Goal: Transaction & Acquisition: Register for event/course

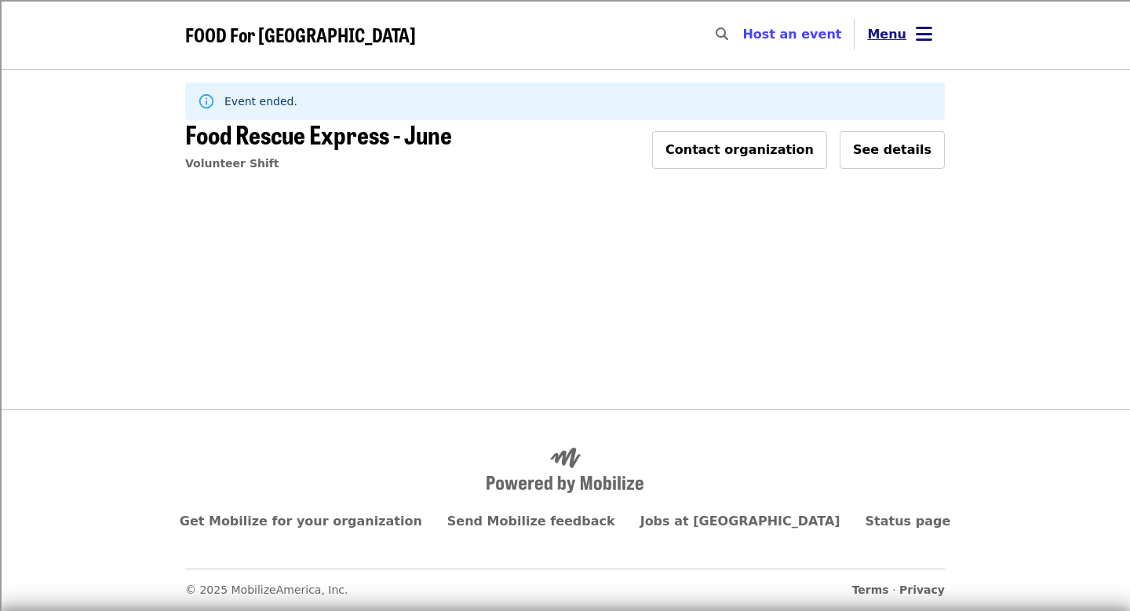
click at [877, 36] on span "Menu" at bounding box center [886, 34] width 39 height 15
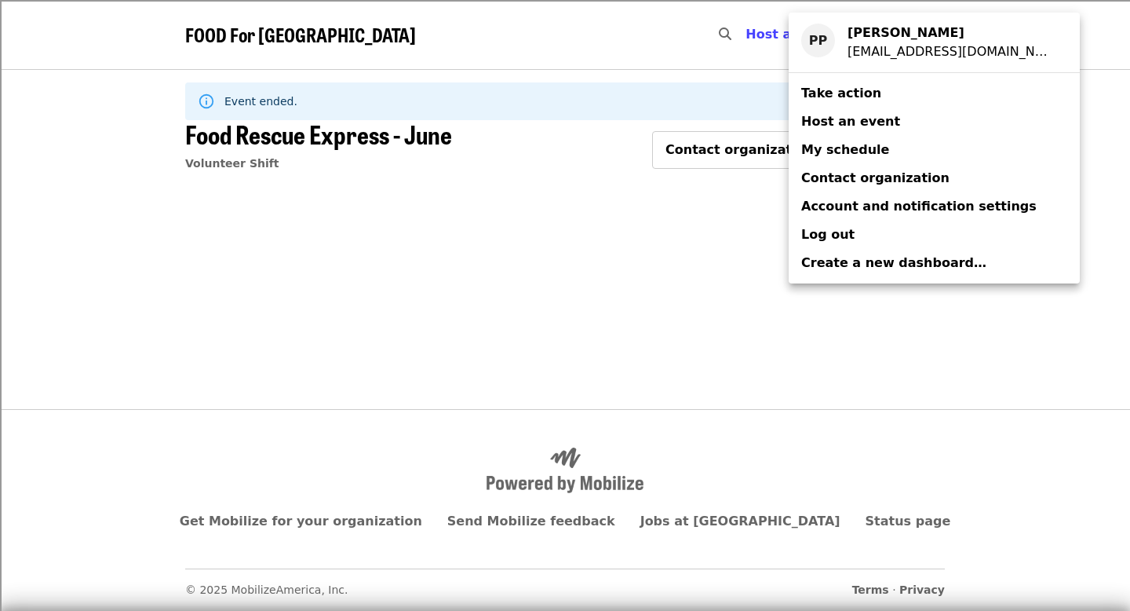
click at [841, 157] on span "My schedule" at bounding box center [845, 149] width 88 height 19
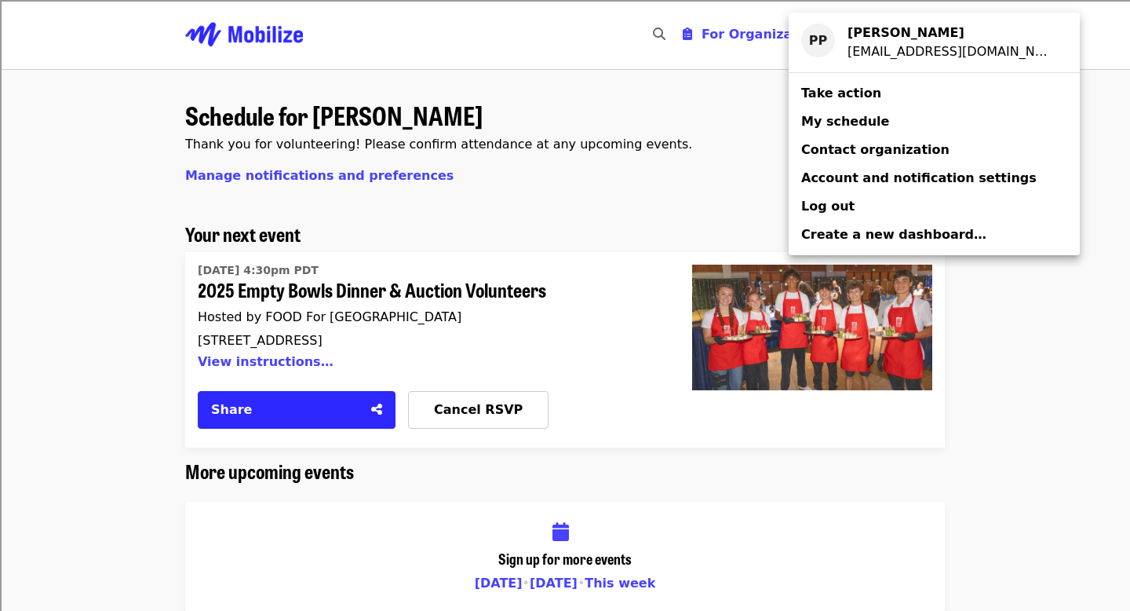
click at [847, 104] on link "Take action" at bounding box center [934, 93] width 291 height 28
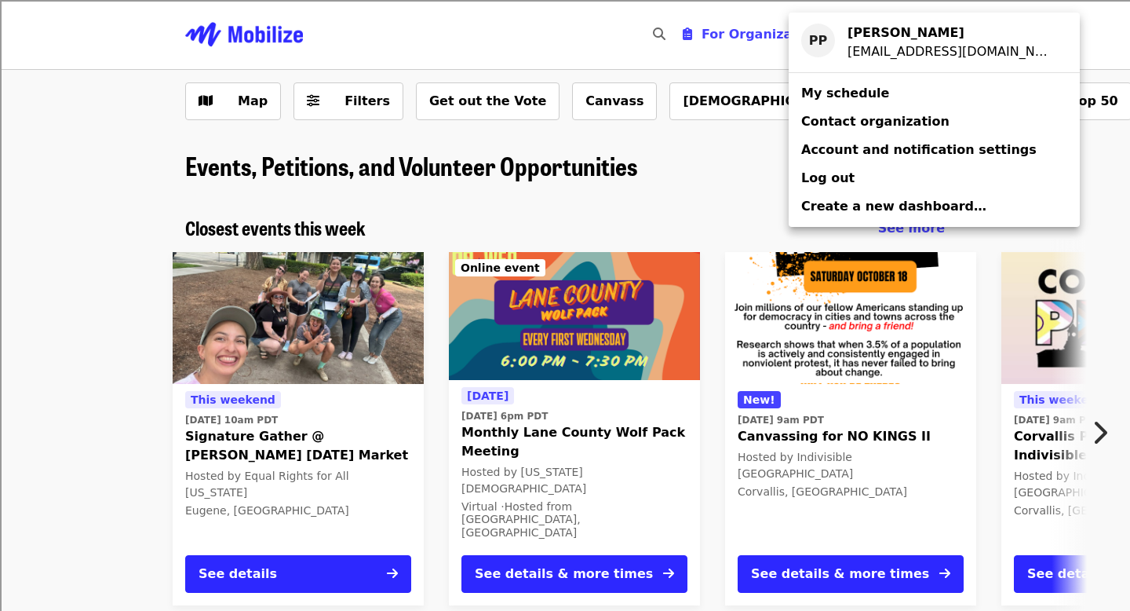
click at [597, 168] on div "Account menu" at bounding box center [565, 305] width 1130 height 611
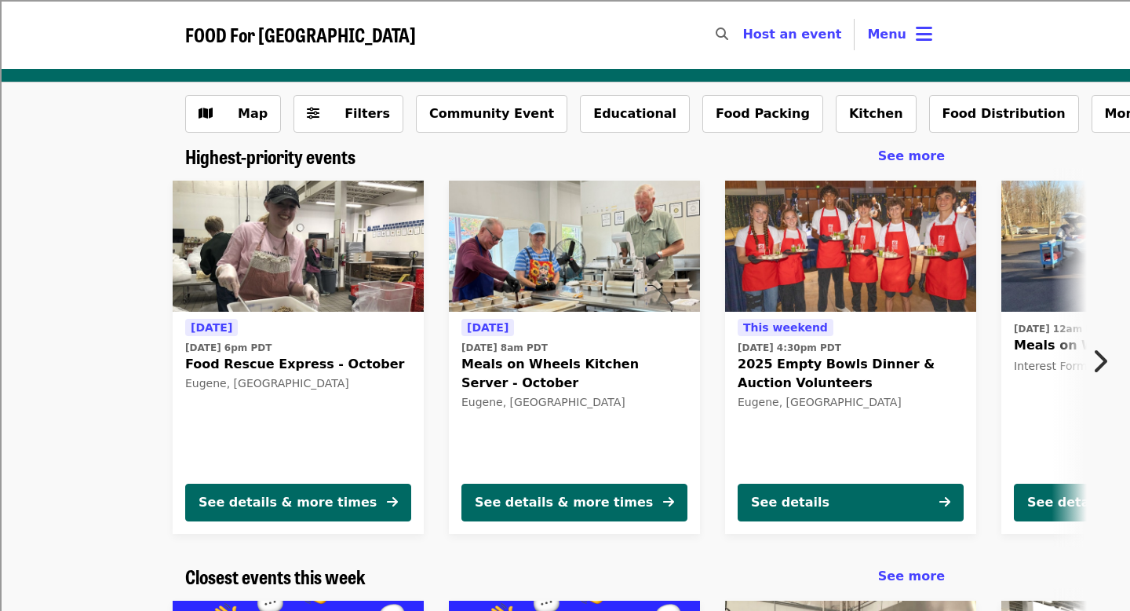
click at [341, 455] on div "[DATE] [DATE] 6pm PDT Food Rescue Express - October [GEOGRAPHIC_DATA], [GEOGRAP…" at bounding box center [298, 394] width 226 height 152
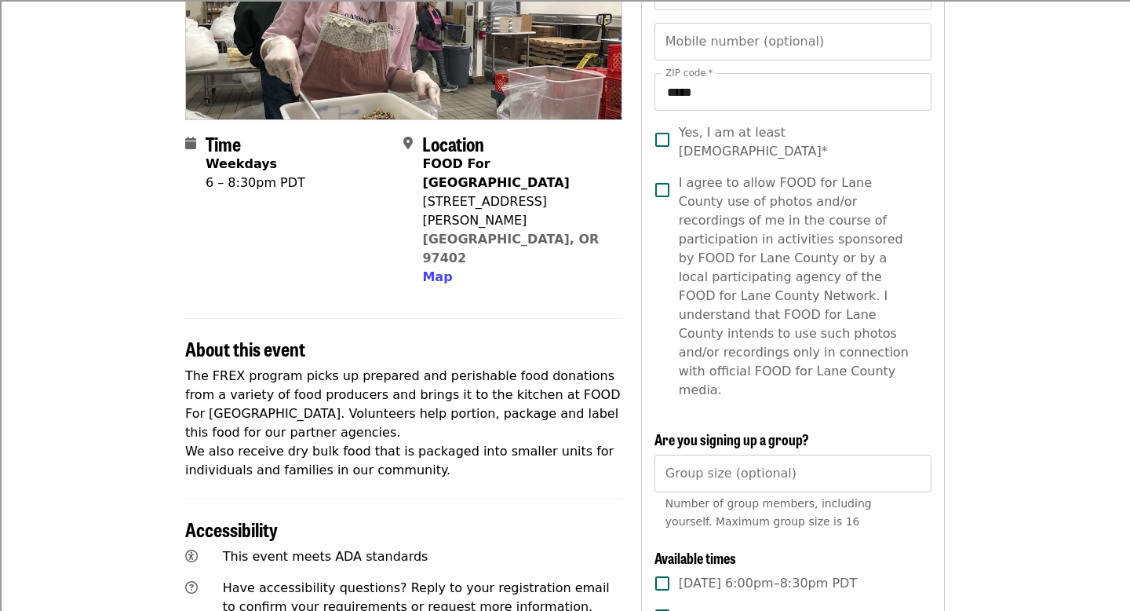
scroll to position [530, 0]
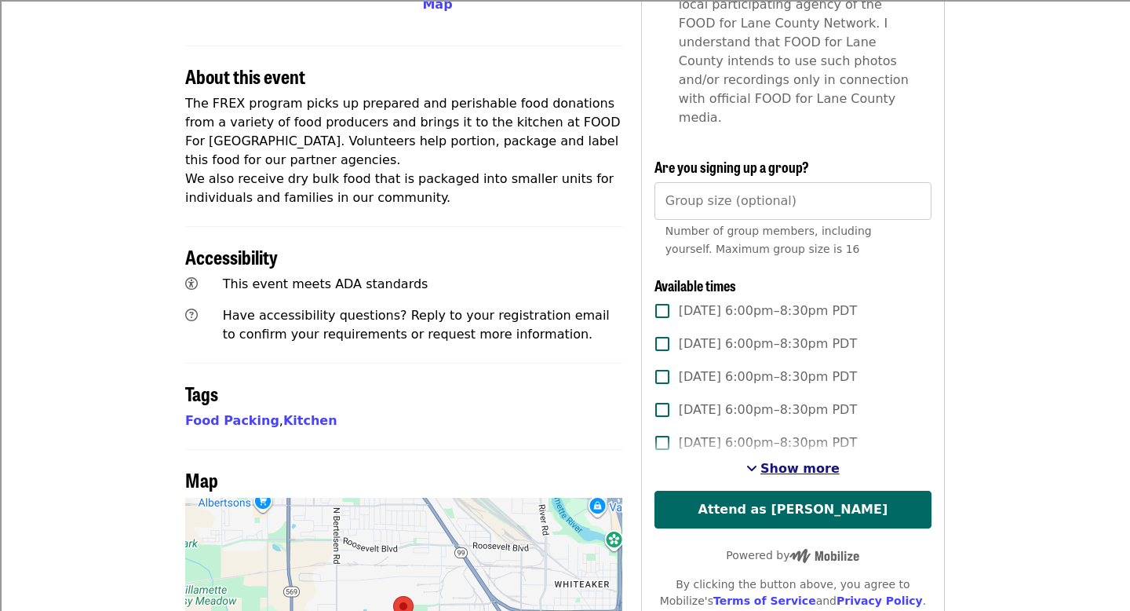
click at [778, 461] on span "Show more" at bounding box center [800, 468] width 79 height 15
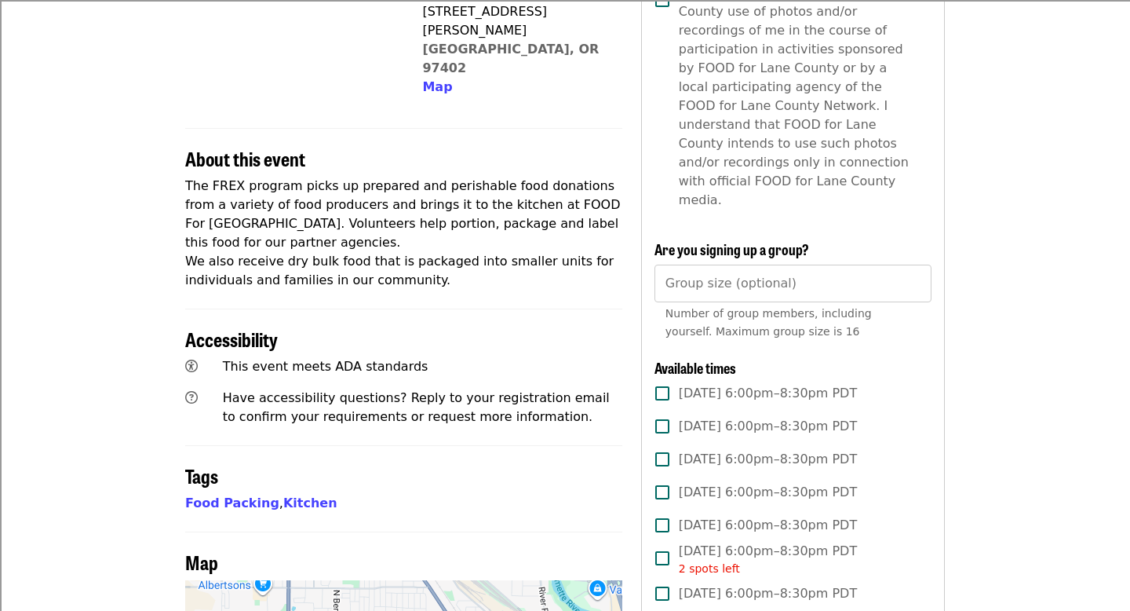
scroll to position [447, 0]
click at [742, 385] on span "[DATE] 6:00pm–8:30pm PDT" at bounding box center [768, 394] width 178 height 19
click at [741, 410] on label "[DATE] 6:00pm–8:30pm PDT" at bounding box center [782, 426] width 273 height 33
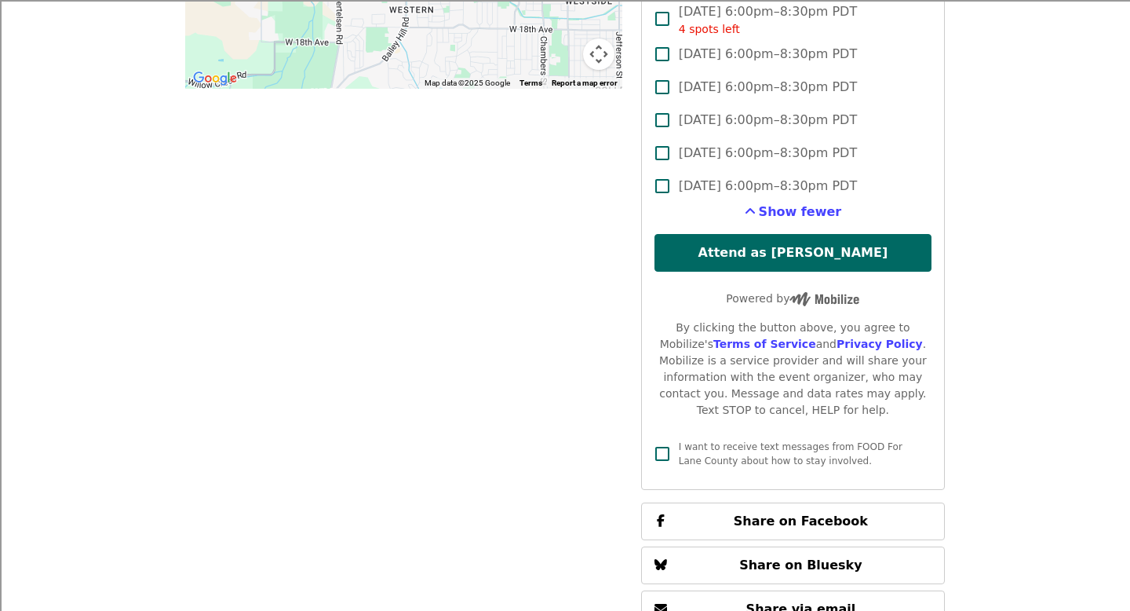
scroll to position [1499, 0]
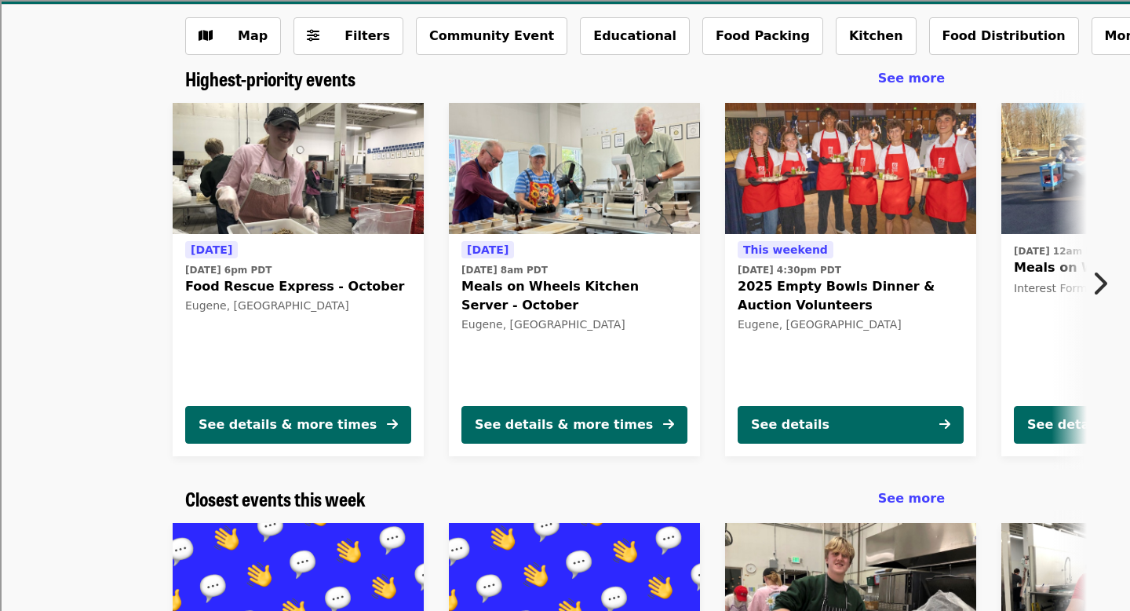
click at [1093, 291] on icon "chevron-right icon" at bounding box center [1100, 283] width 16 height 30
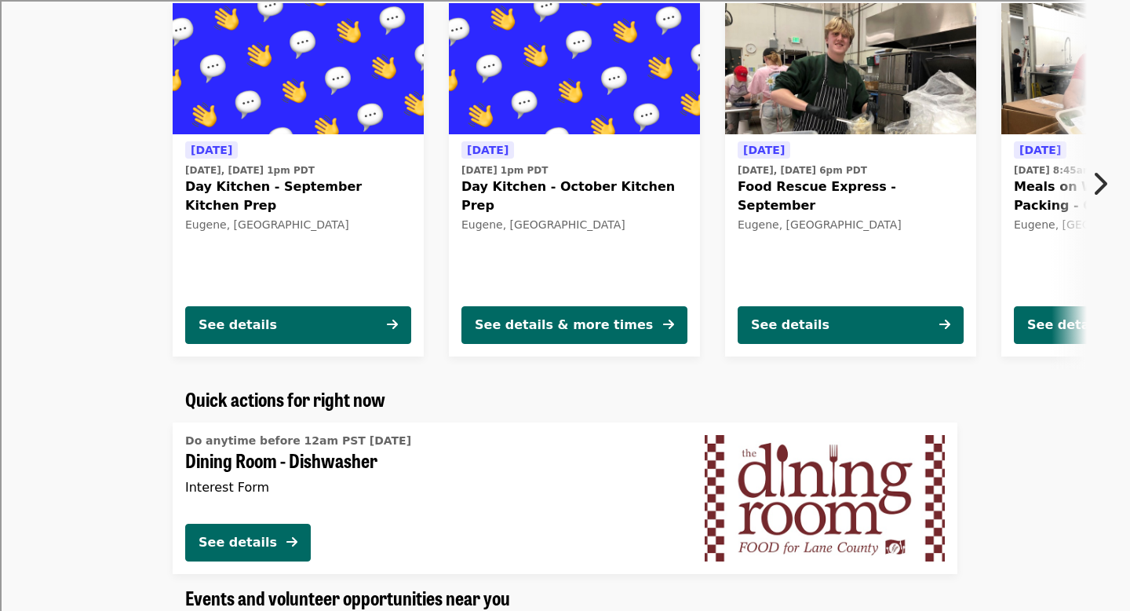
scroll to position [633, 0]
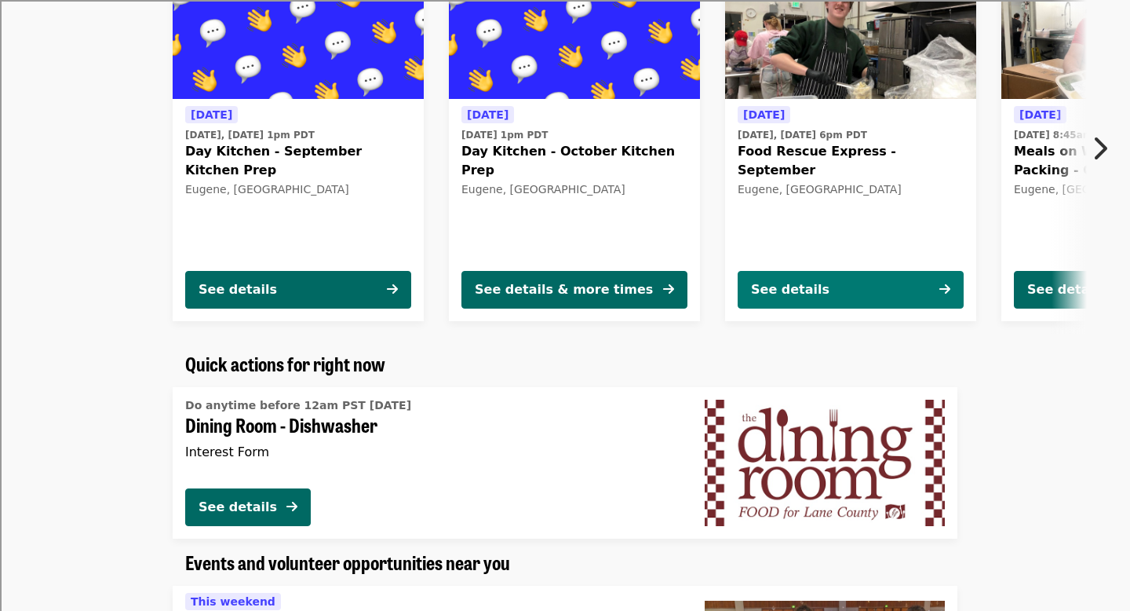
click at [807, 281] on div "See details" at bounding box center [790, 289] width 78 height 19
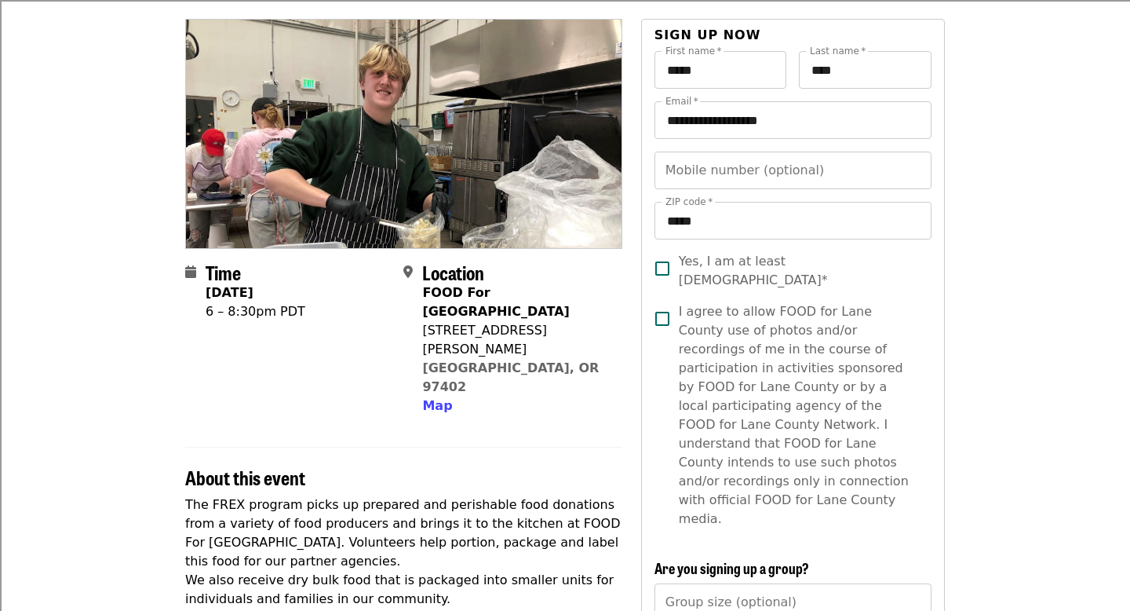
scroll to position [126, 0]
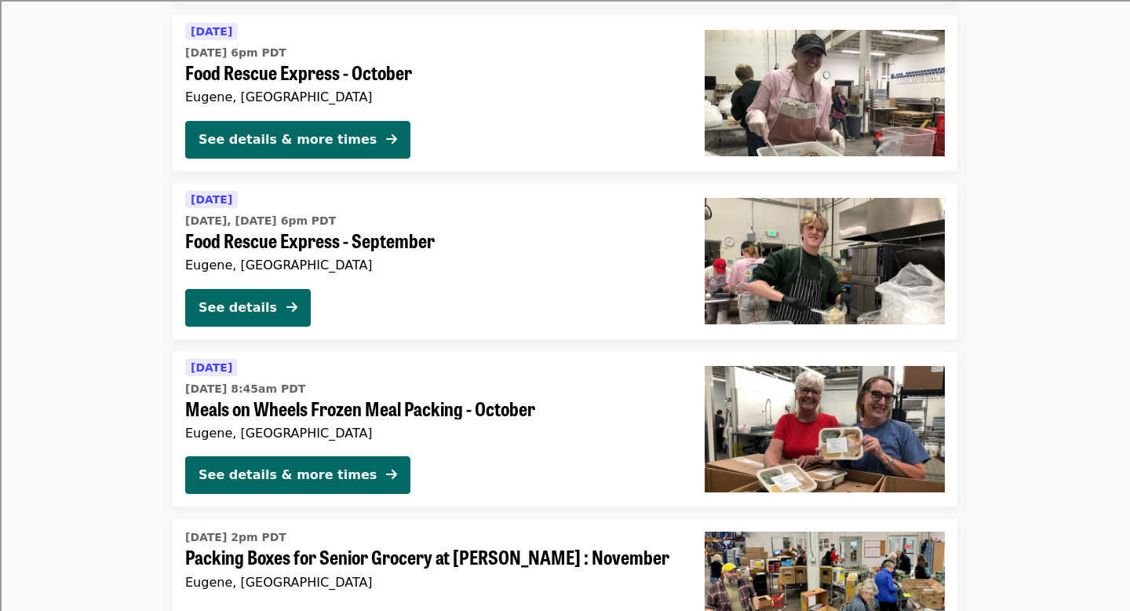
scroll to position [2039, 0]
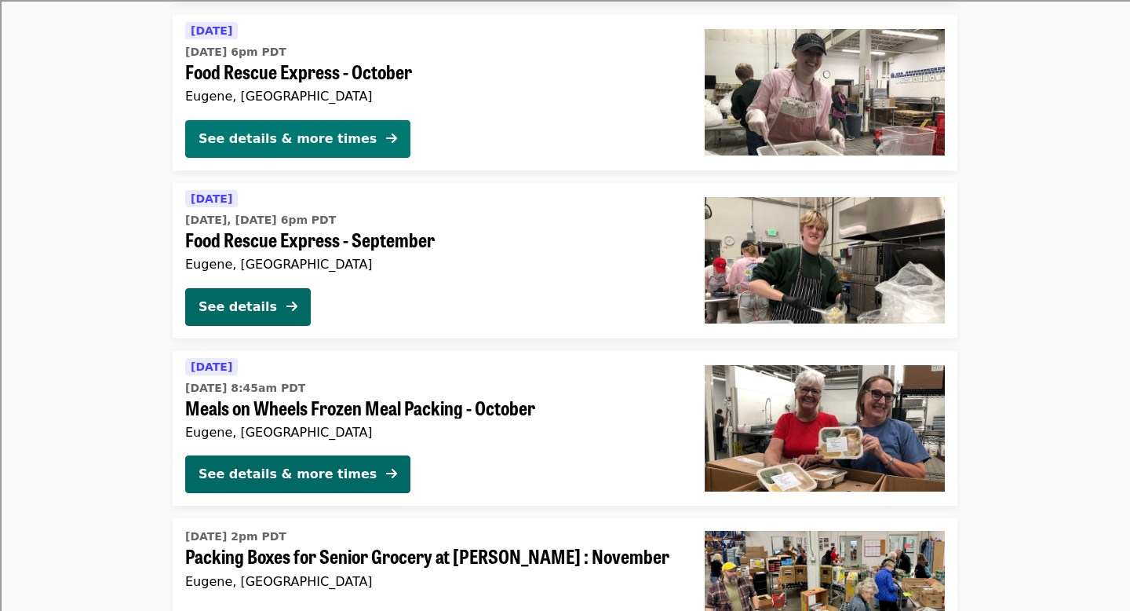
click at [246, 124] on button "See details & more times" at bounding box center [297, 139] width 225 height 38
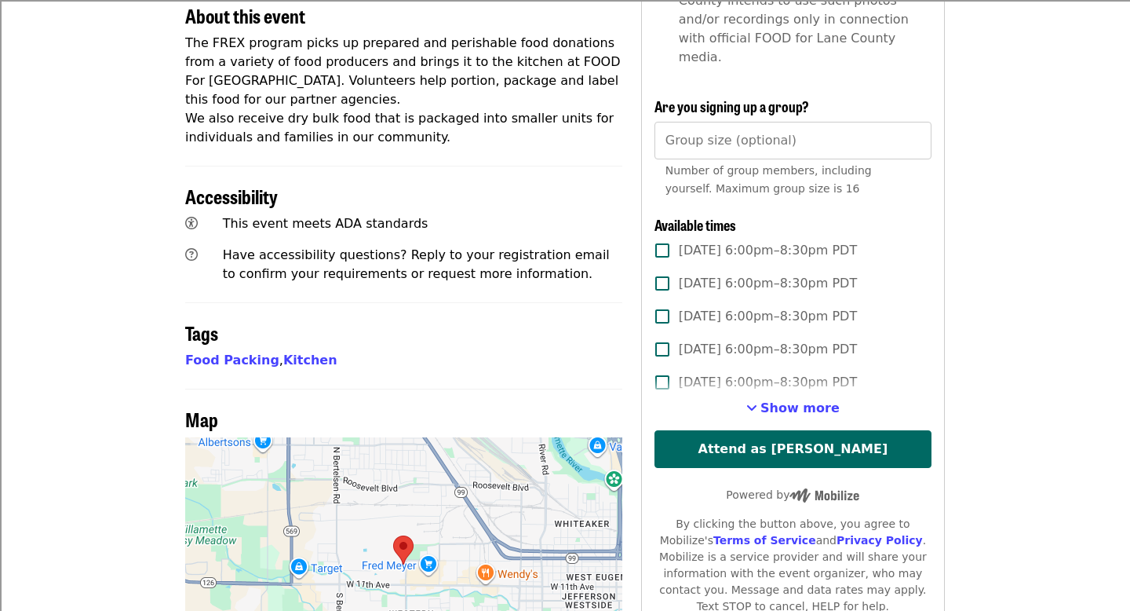
scroll to position [592, 0]
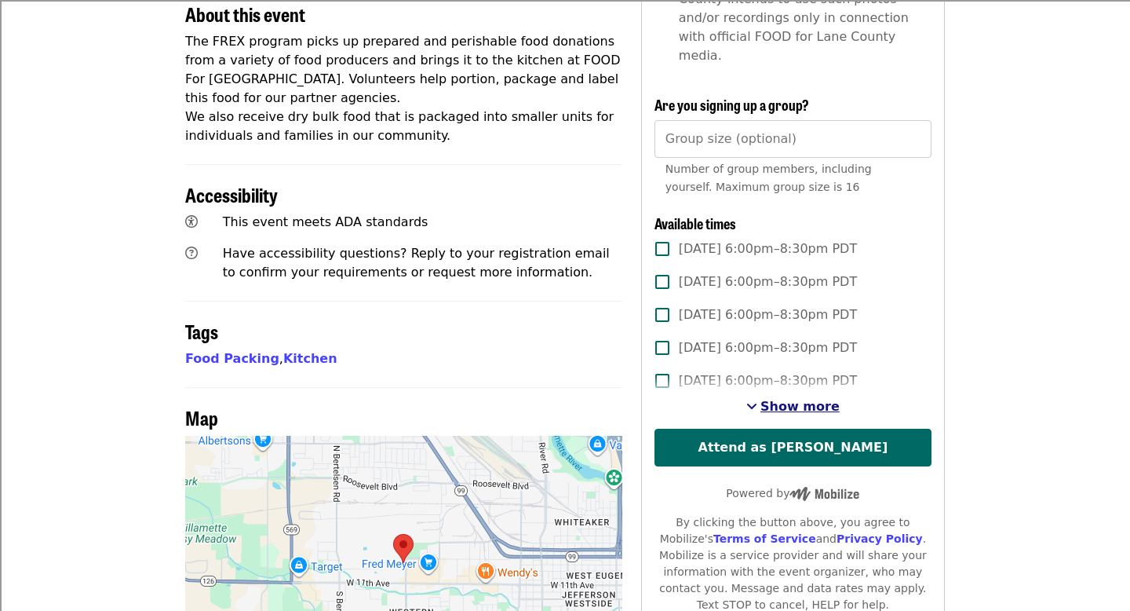
click at [820, 399] on span "Show more" at bounding box center [800, 406] width 79 height 15
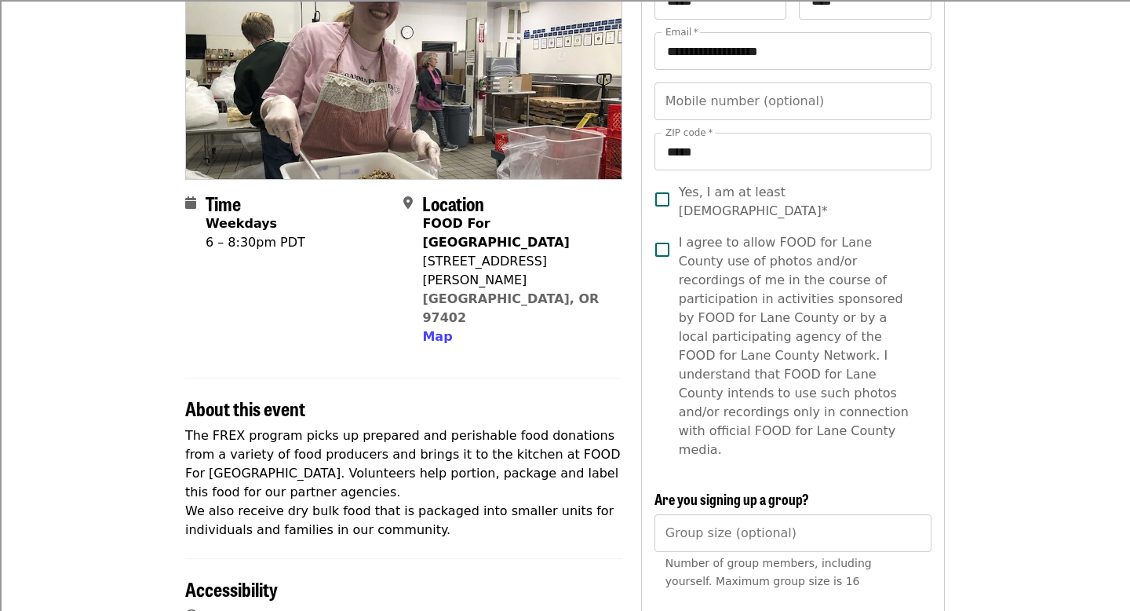
scroll to position [0, 0]
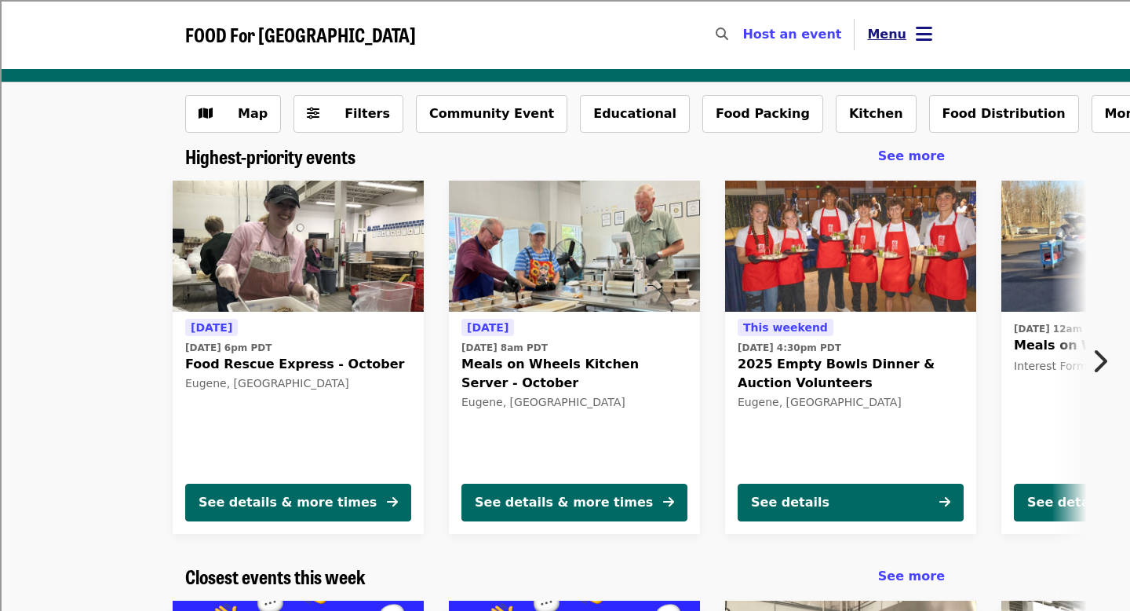
click at [883, 35] on span "Menu" at bounding box center [886, 34] width 39 height 15
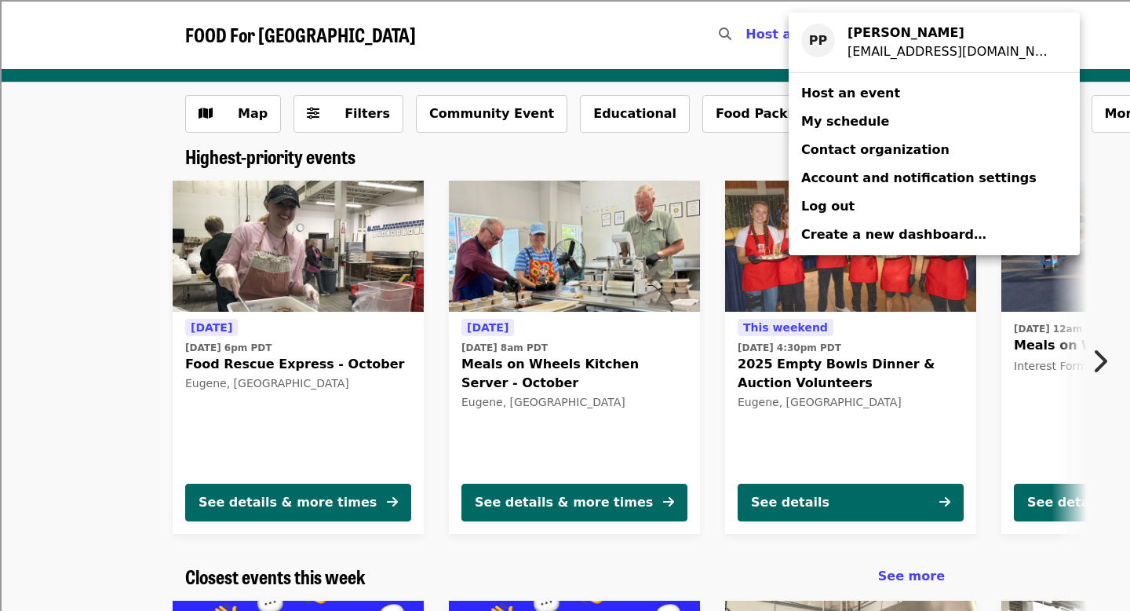
click at [883, 117] on link "My schedule" at bounding box center [934, 122] width 291 height 28
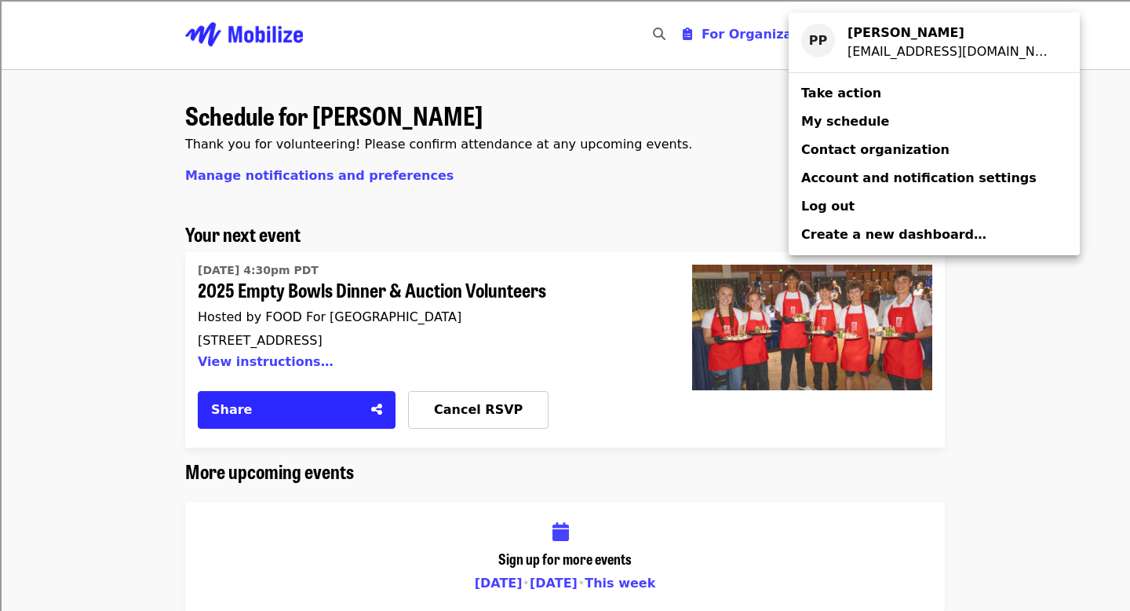
click at [709, 294] on div "Account menu" at bounding box center [565, 305] width 1130 height 611
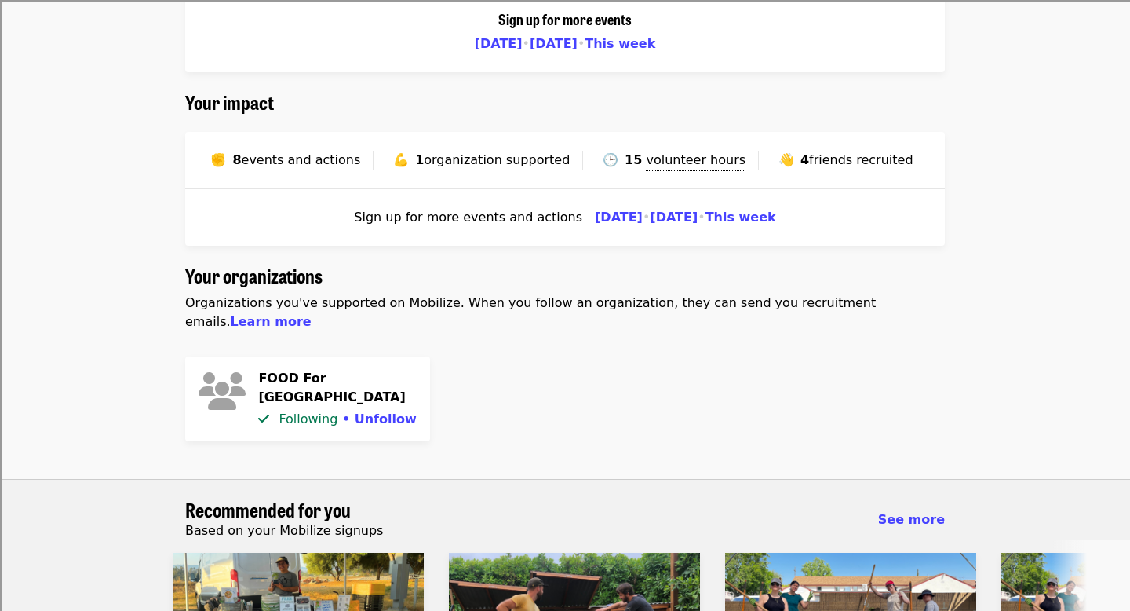
scroll to position [854, 0]
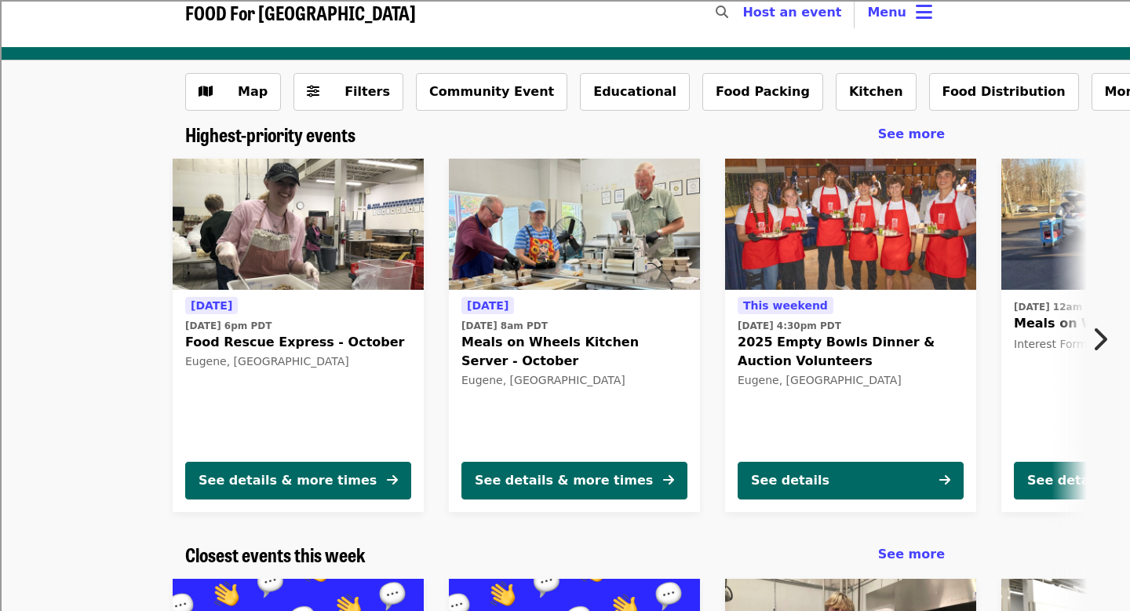
scroll to position [23, 0]
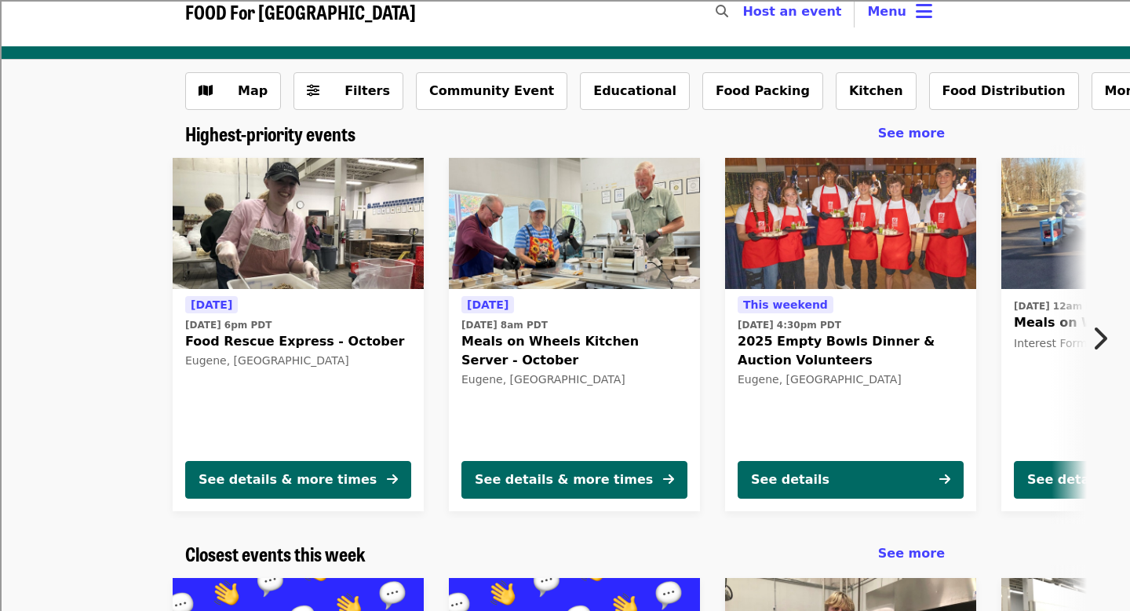
click at [1108, 337] on button "Next item" at bounding box center [1104, 338] width 52 height 44
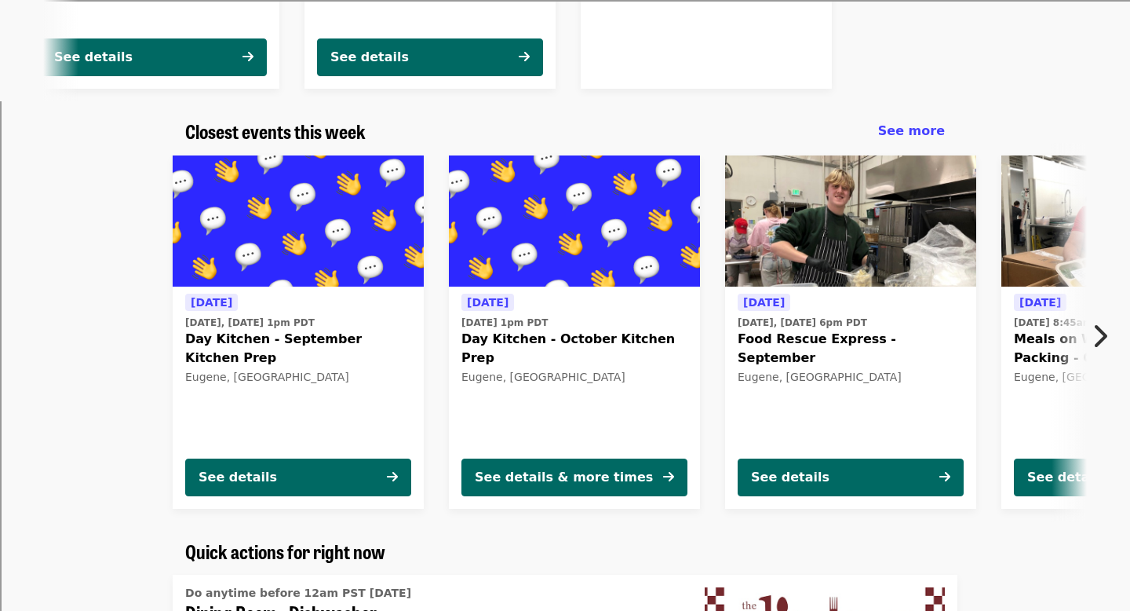
scroll to position [446, 0]
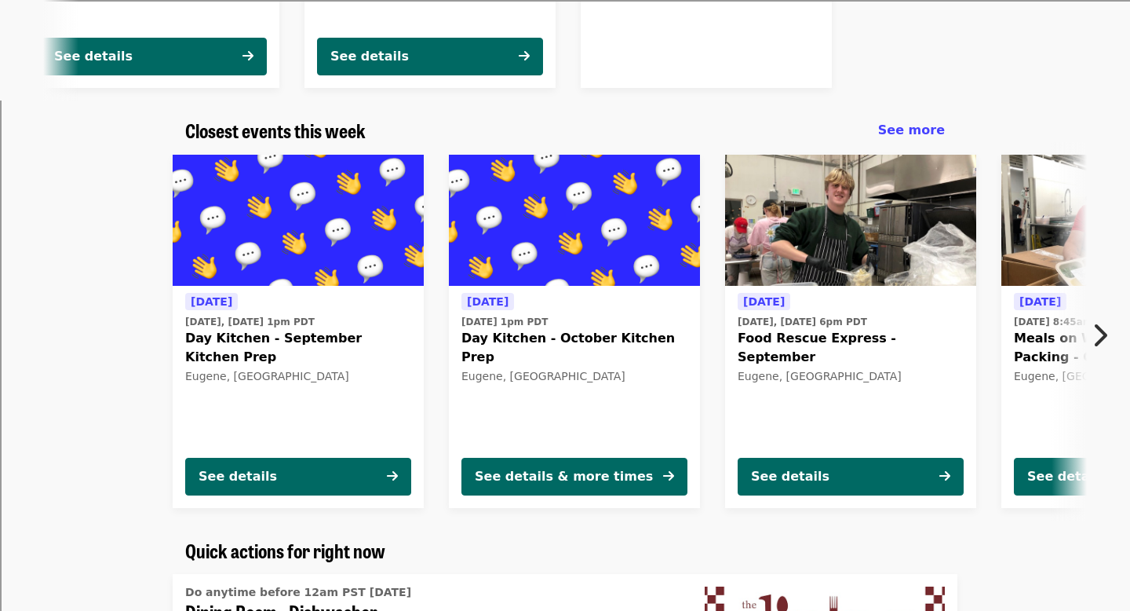
click at [292, 452] on div "[DATE] [DATE], [DATE] 1pm PDT Day Kitchen - September Kitchen Prep Eugene, [GEO…" at bounding box center [298, 396] width 251 height 221
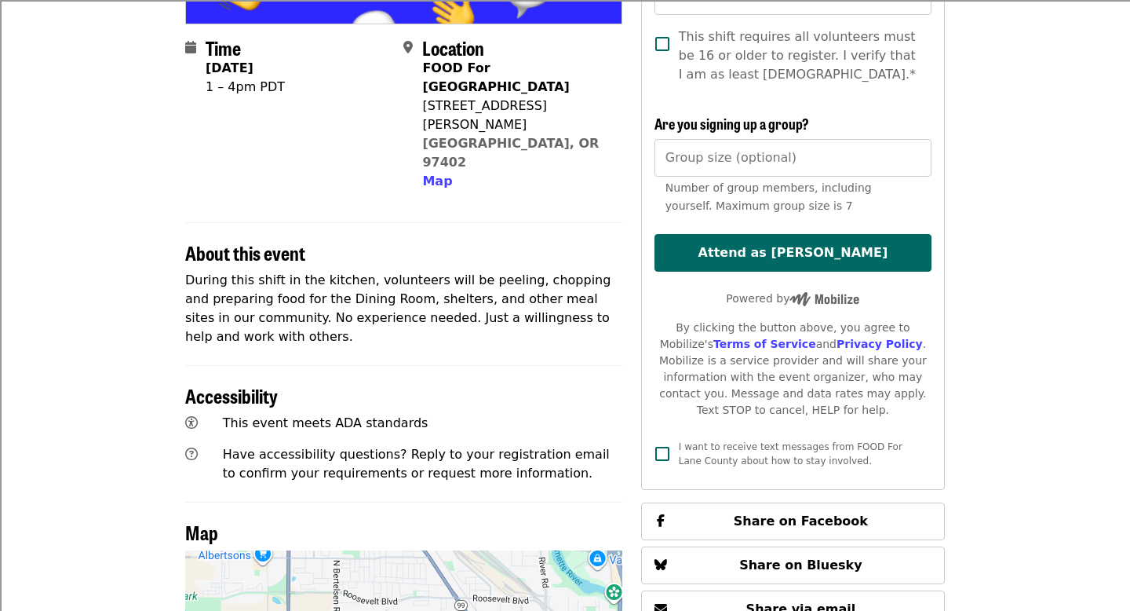
scroll to position [372, 0]
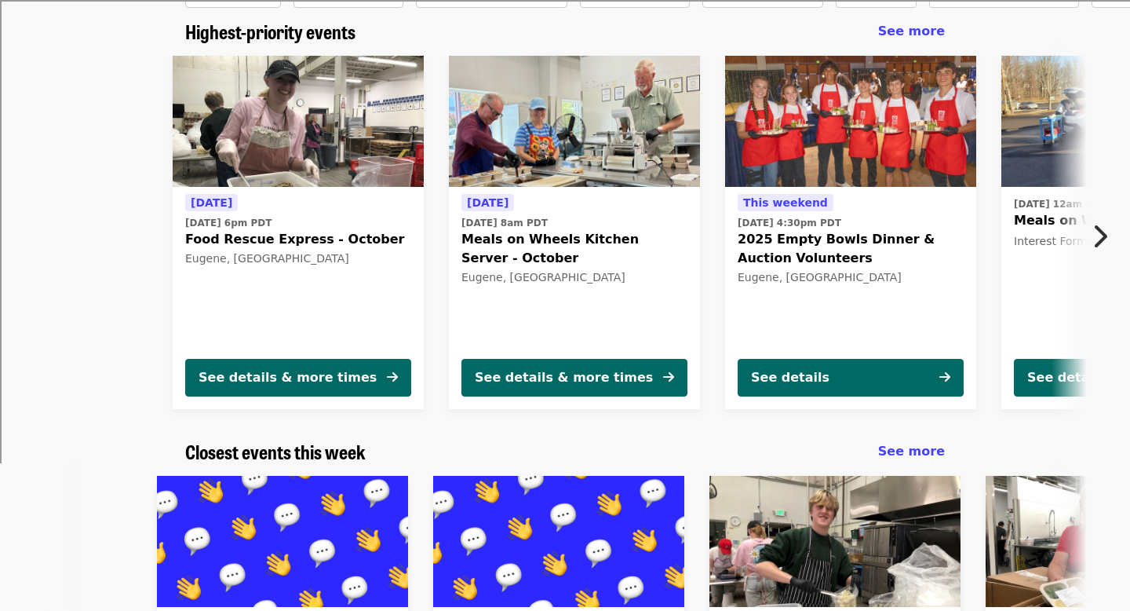
scroll to position [120, 0]
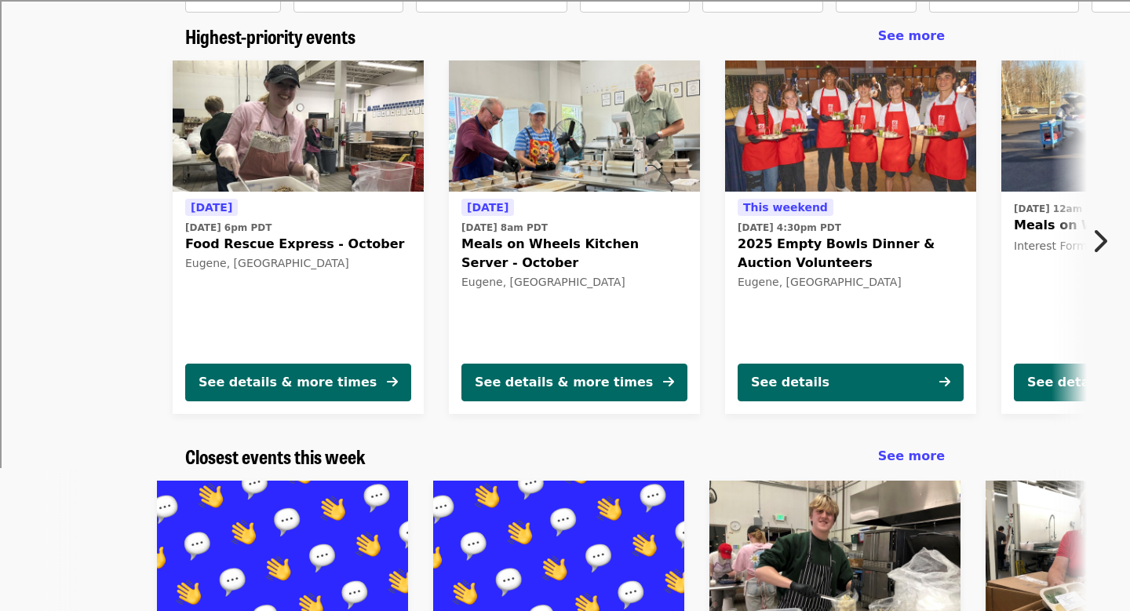
click at [374, 292] on div "[DATE] [DATE] 6pm PDT Food Rescue Express - October [GEOGRAPHIC_DATA], [GEOGRAP…" at bounding box center [298, 274] width 226 height 152
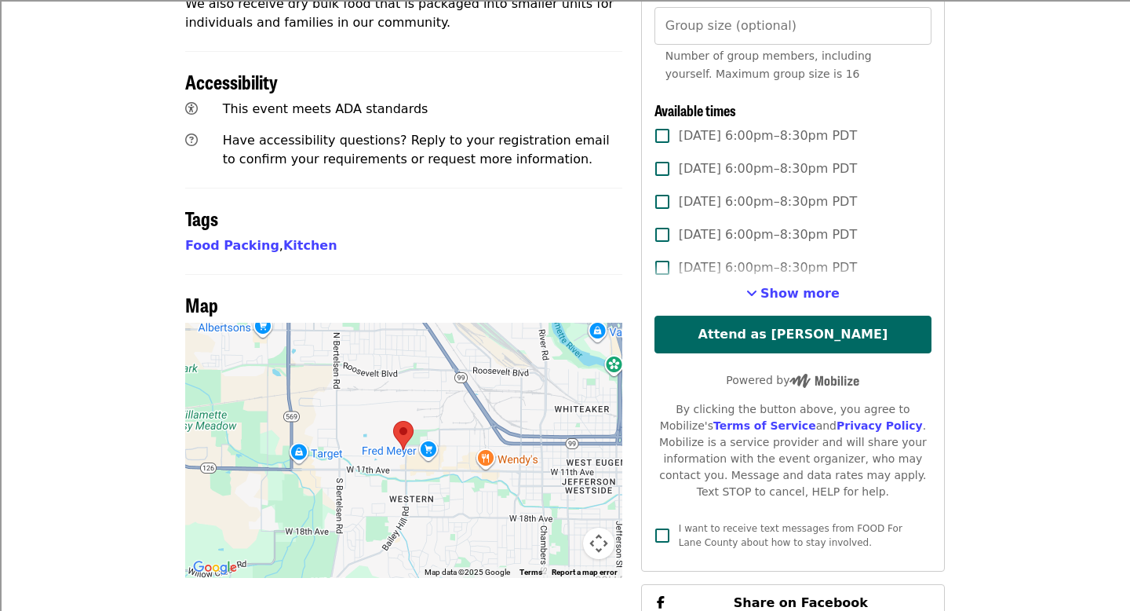
scroll to position [634, 0]
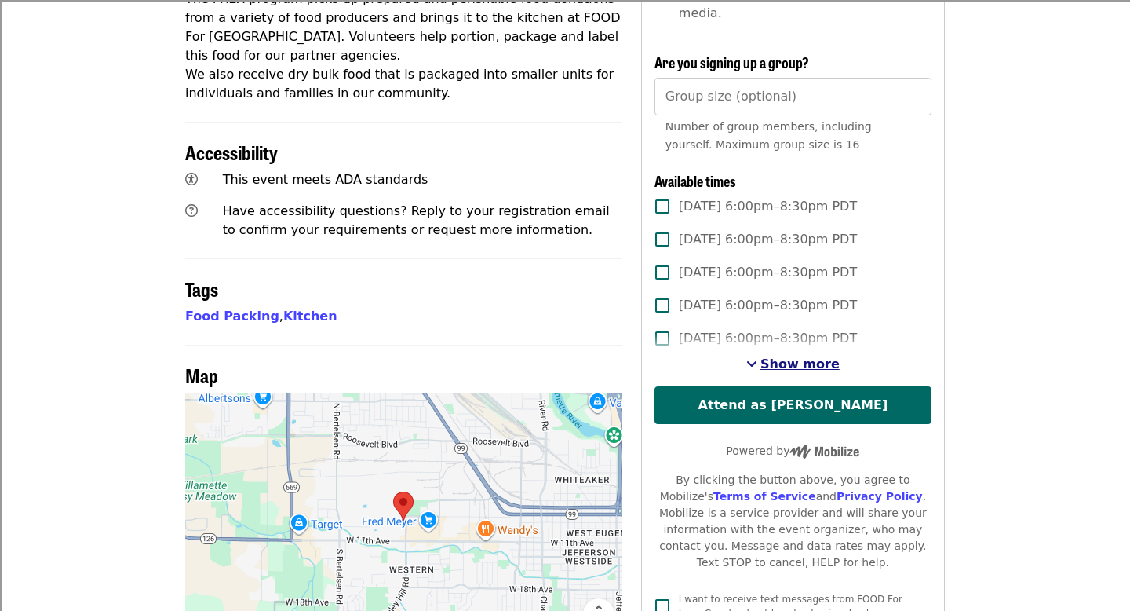
click at [799, 356] on span "Show more" at bounding box center [800, 363] width 79 height 15
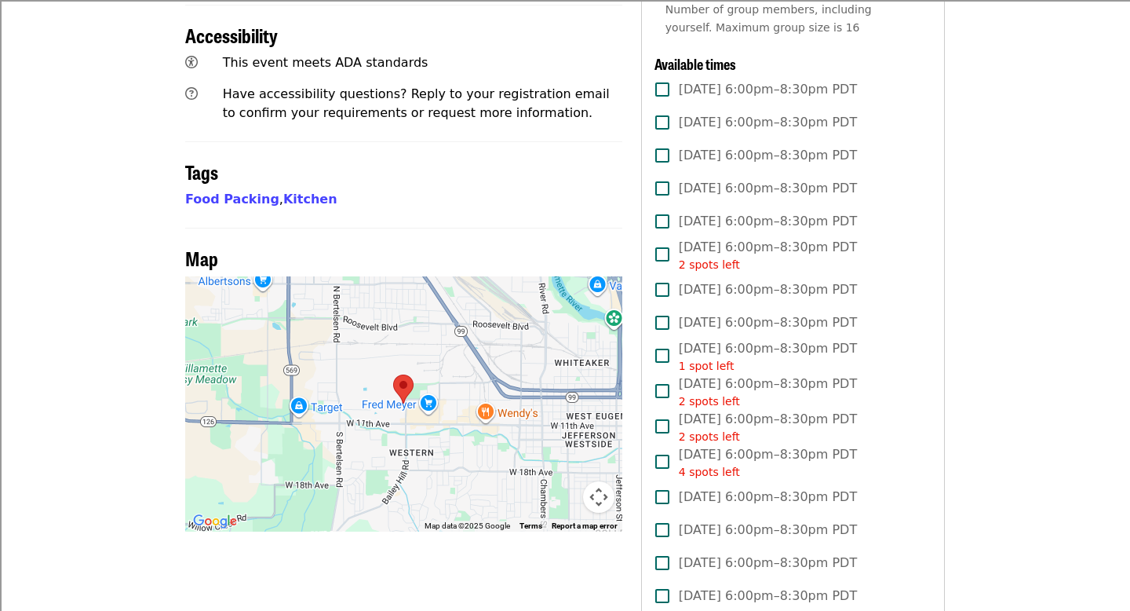
scroll to position [725, 0]
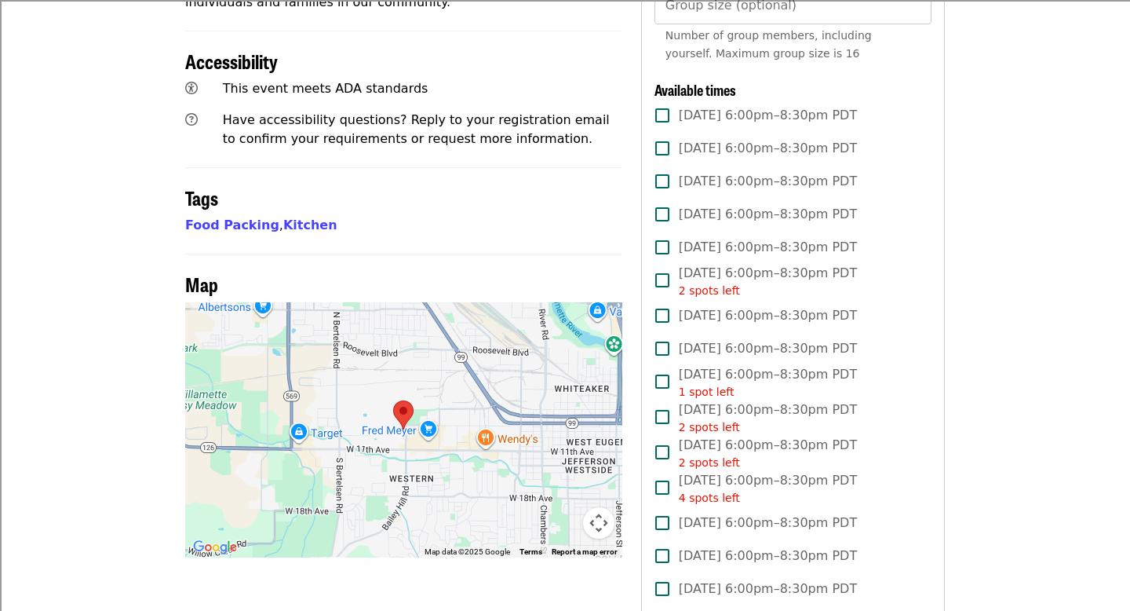
click at [793, 106] on span "[DATE] 6:00pm–8:30pm PDT" at bounding box center [768, 115] width 178 height 19
click at [776, 139] on span "[DATE] 6:00pm–8:30pm PDT" at bounding box center [768, 148] width 178 height 19
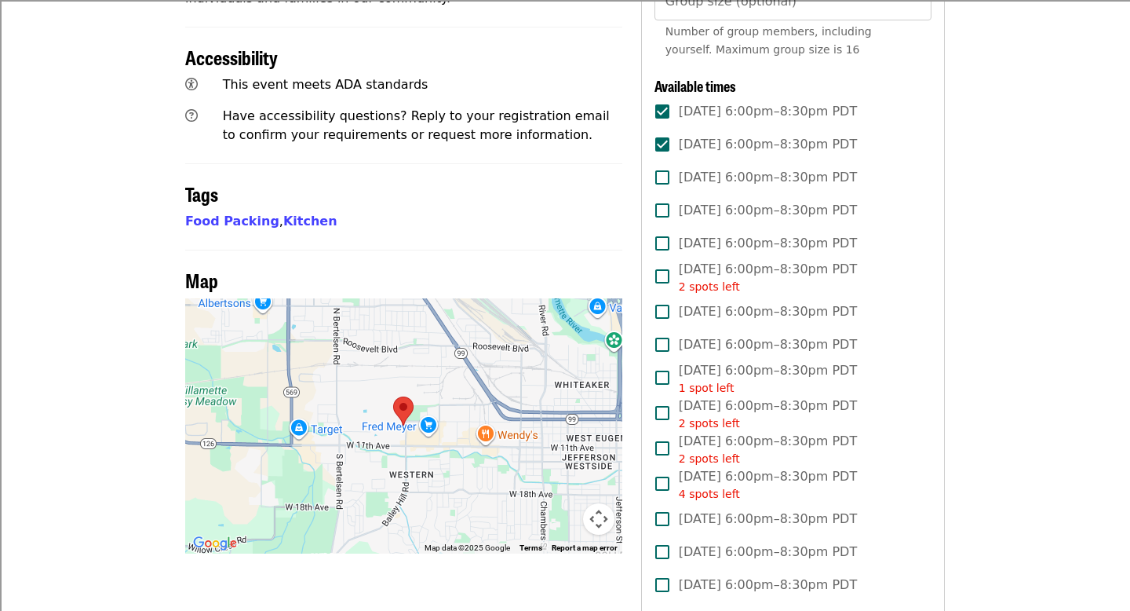
scroll to position [851, 0]
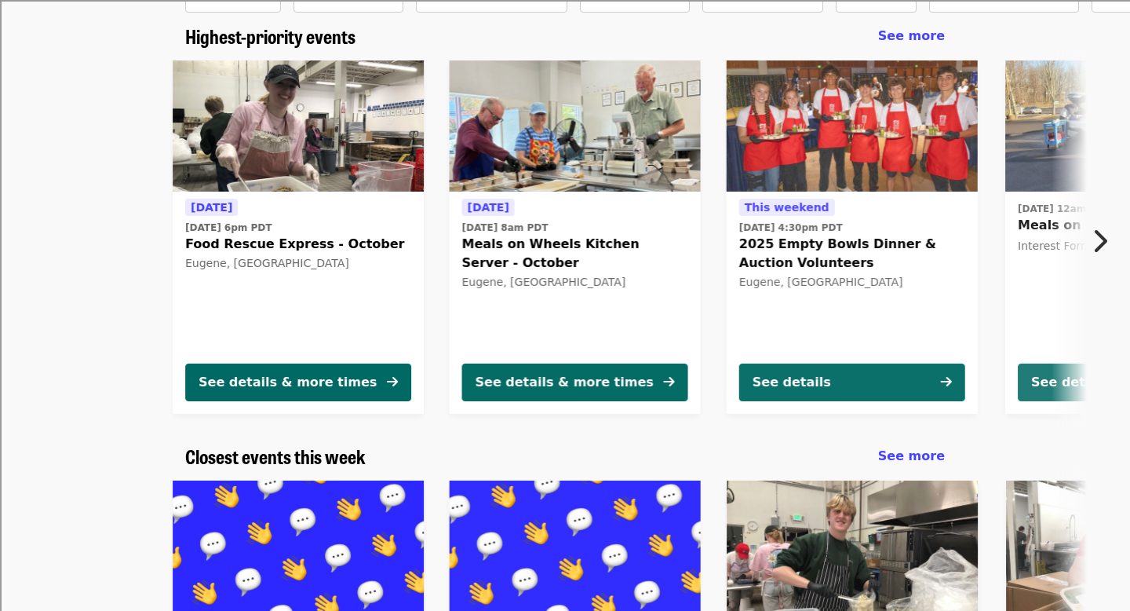
scroll to position [132, 0]
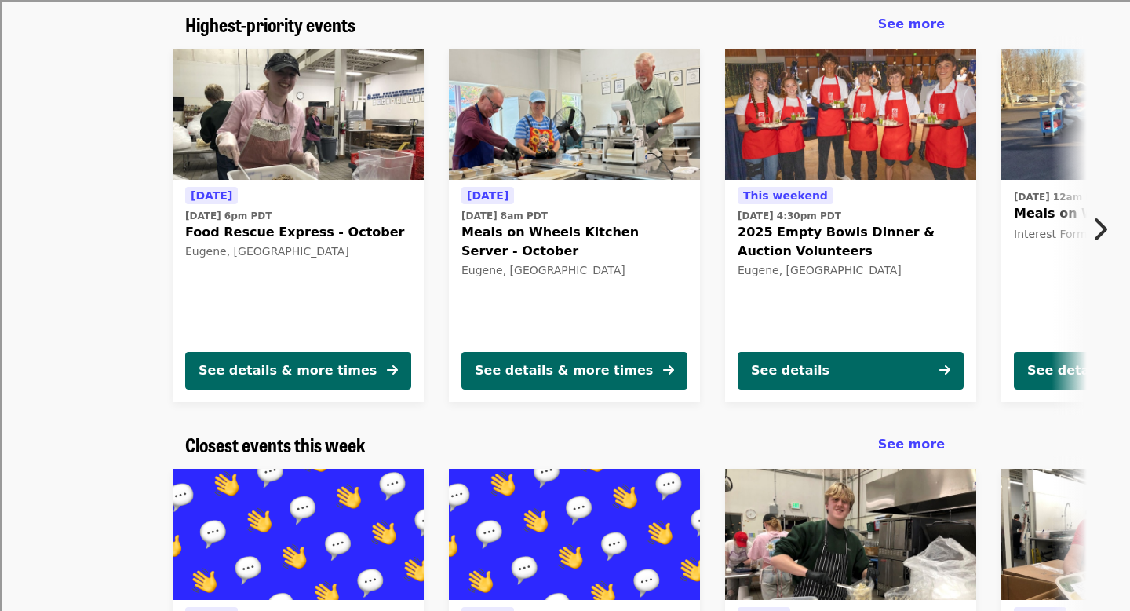
click at [1090, 232] on button "Next item" at bounding box center [1104, 229] width 52 height 44
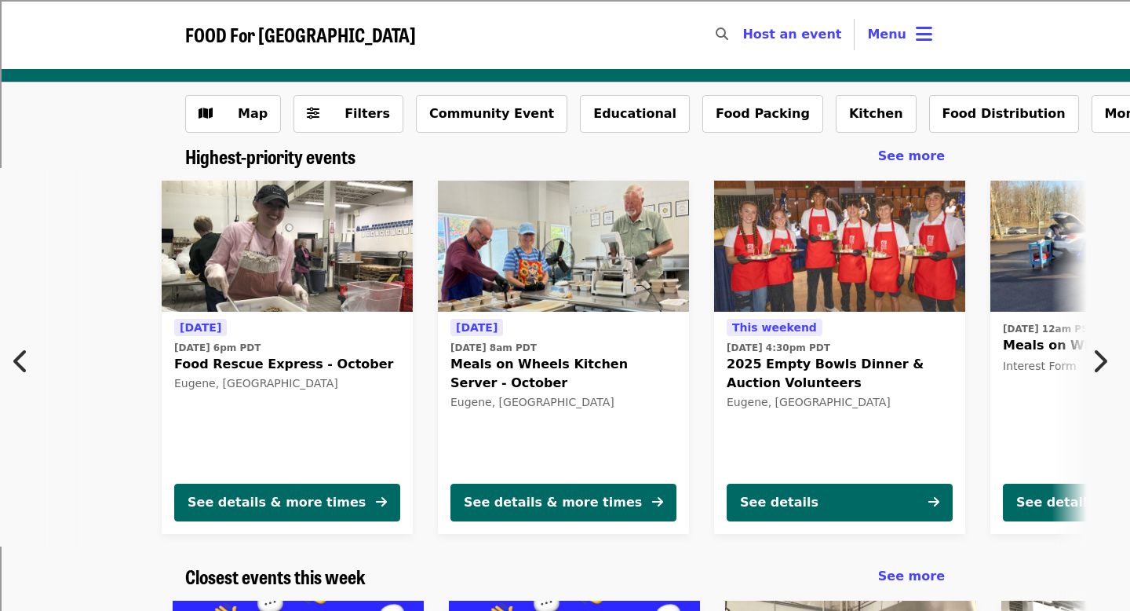
scroll to position [0, 0]
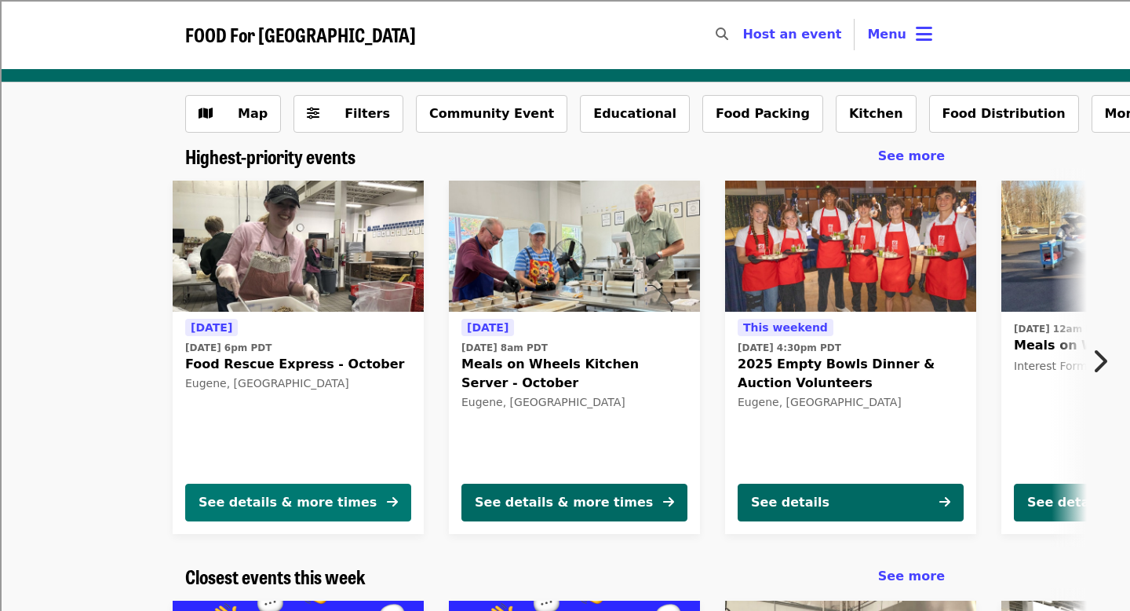
click at [336, 502] on div "See details & more times" at bounding box center [288, 502] width 178 height 19
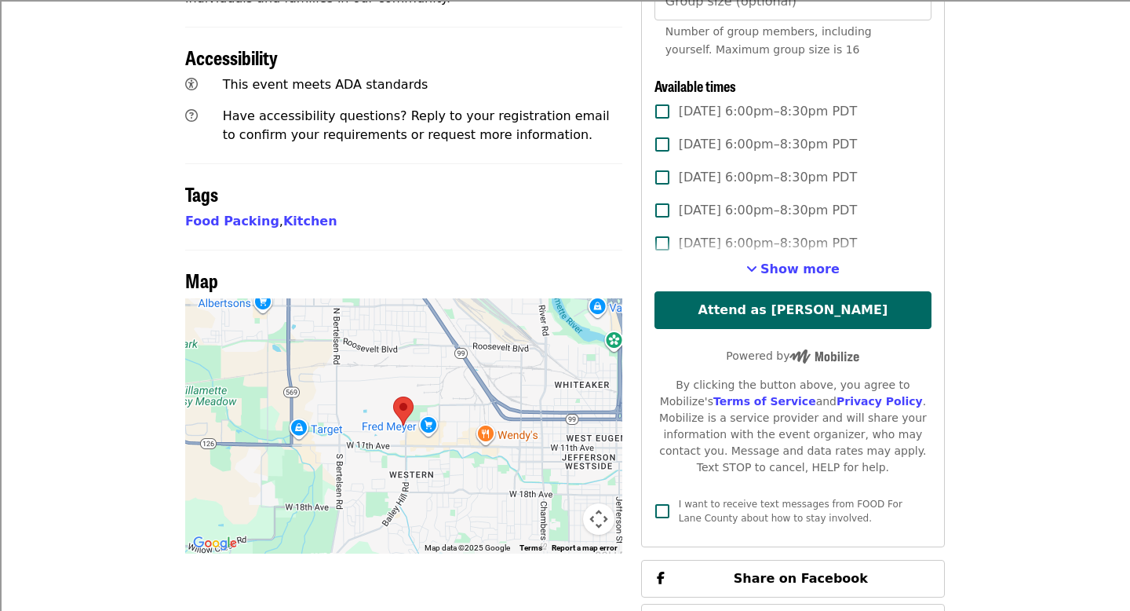
scroll to position [721, 0]
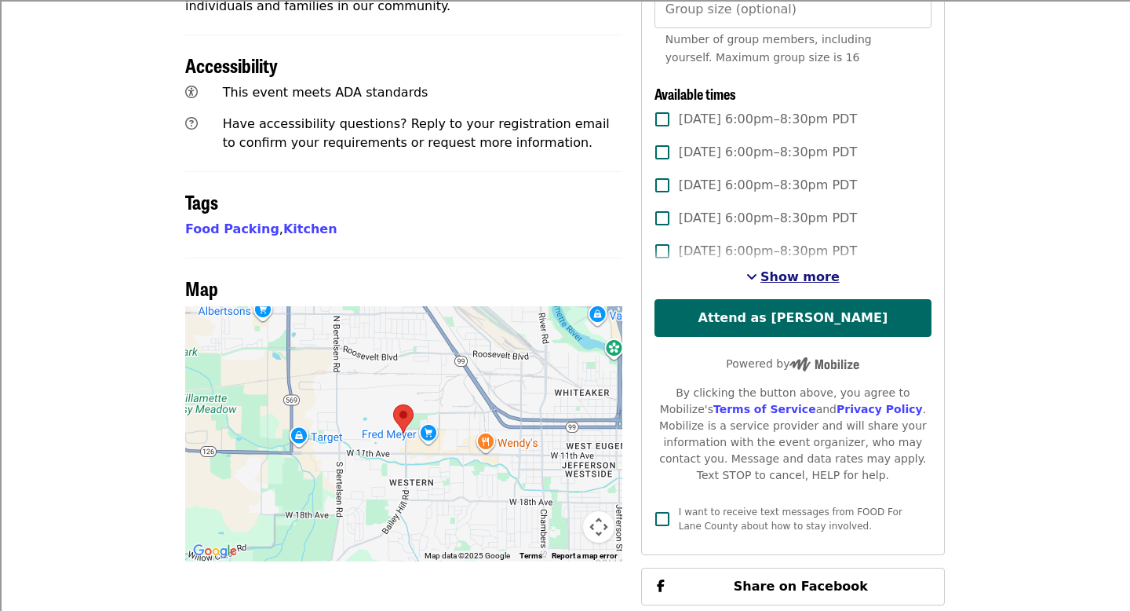
click at [780, 269] on span "Show more" at bounding box center [800, 276] width 79 height 15
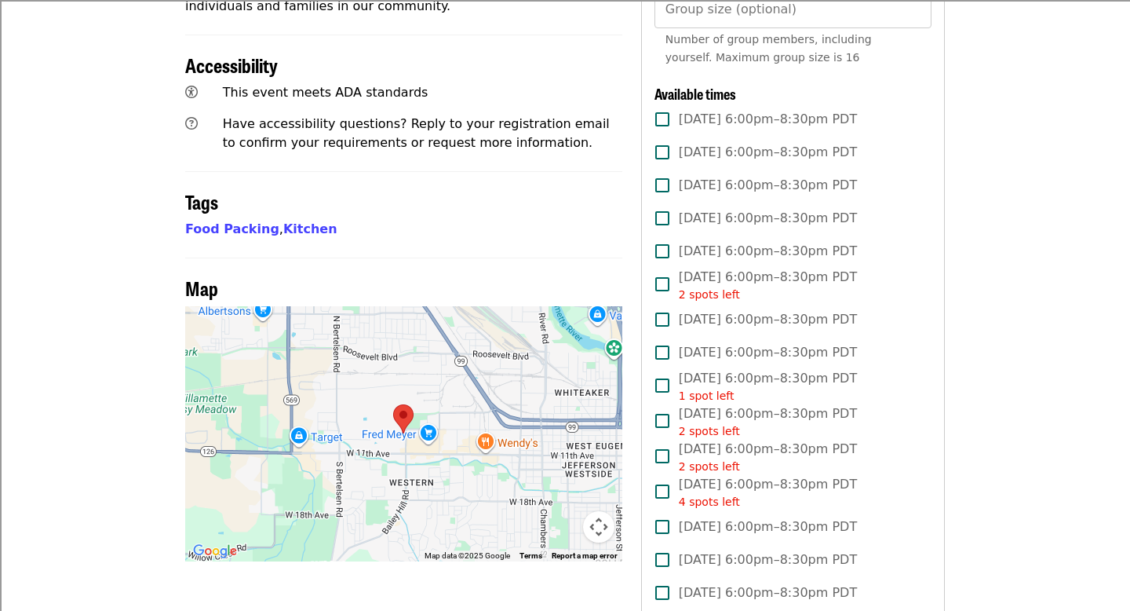
click at [731, 110] on span "[DATE] 6:00pm–8:30pm PDT" at bounding box center [768, 119] width 178 height 19
click at [757, 110] on span "[DATE] 6:00pm–8:30pm PDT" at bounding box center [768, 119] width 178 height 19
click at [751, 143] on span "[DATE] 6:00pm–8:30pm PDT" at bounding box center [768, 152] width 178 height 19
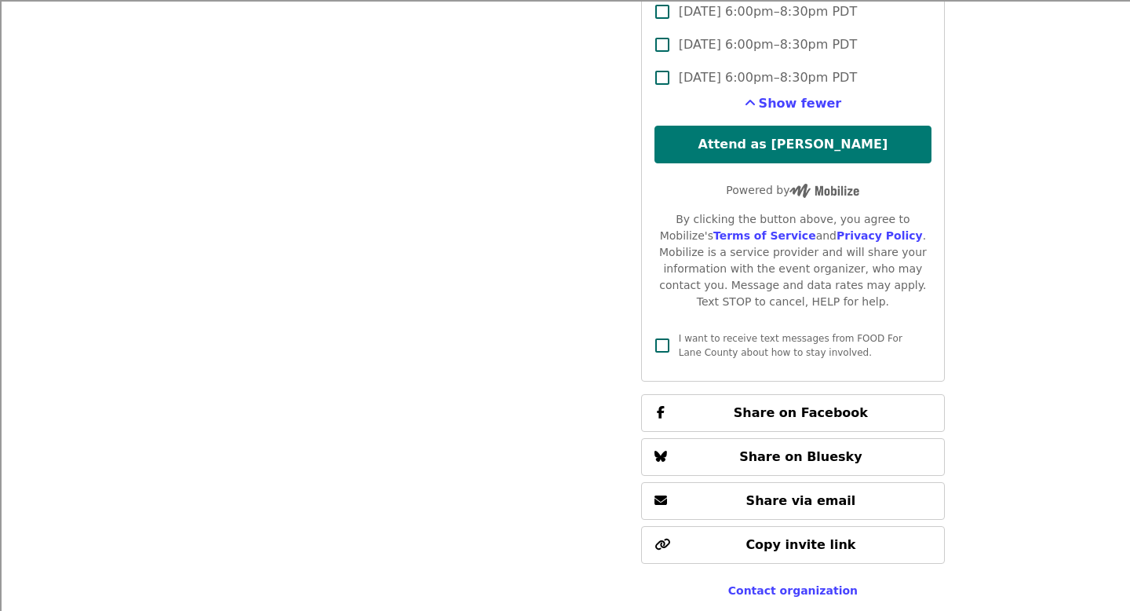
click at [812, 126] on button "Attend as [PERSON_NAME]" at bounding box center [793, 145] width 277 height 38
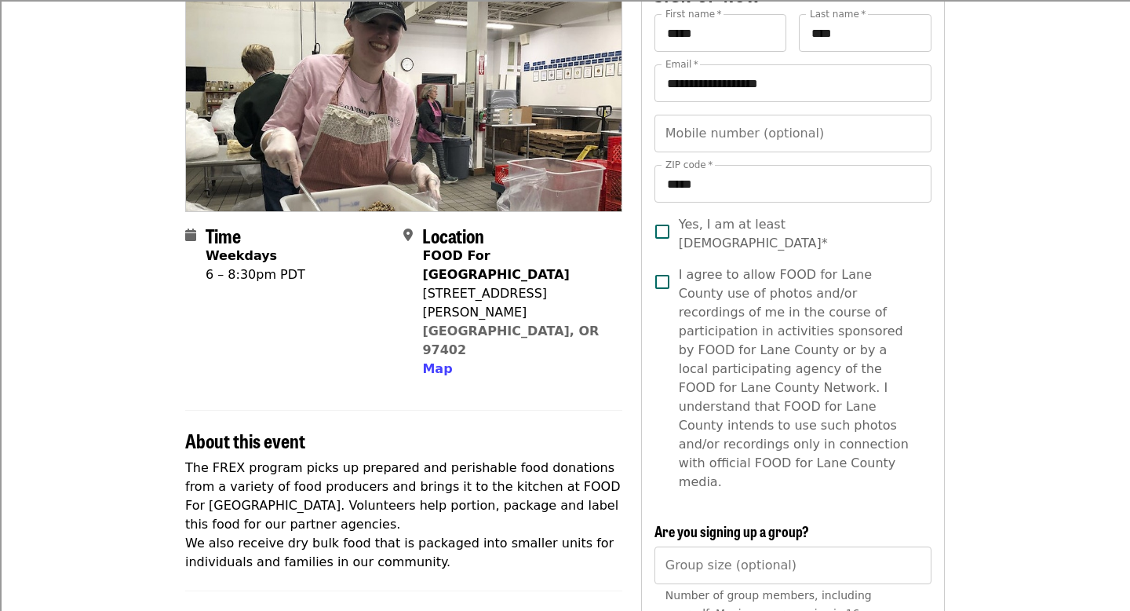
click at [710, 233] on span "Yes, I am at least [DEMOGRAPHIC_DATA]*" at bounding box center [799, 234] width 240 height 38
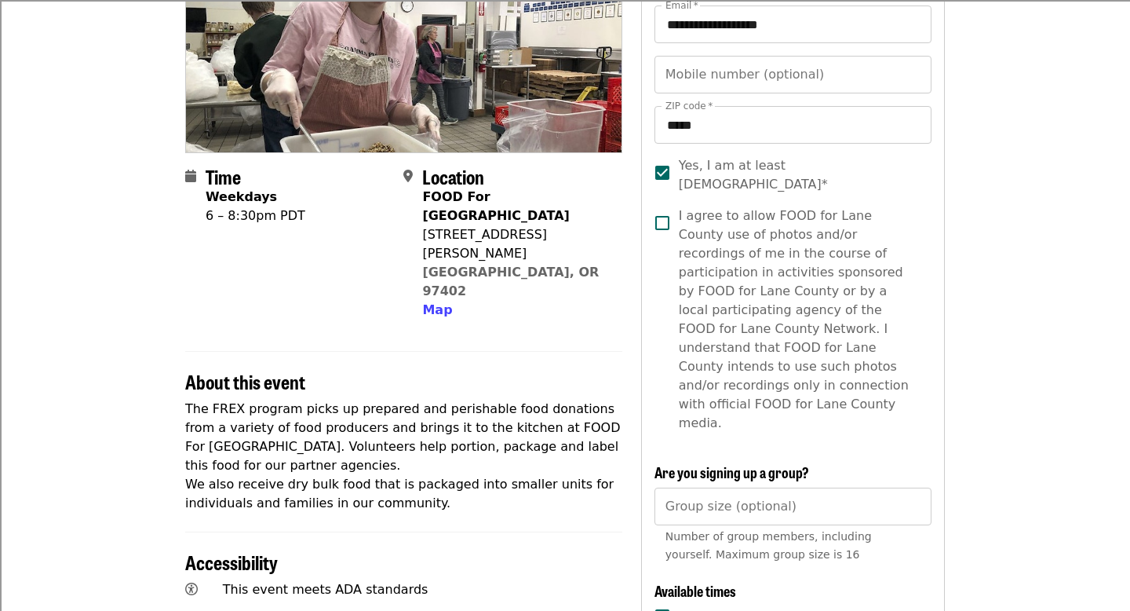
click at [707, 249] on span "I agree to allow FOOD for Lane County use of photos and/or recordings of me in …" at bounding box center [799, 319] width 240 height 226
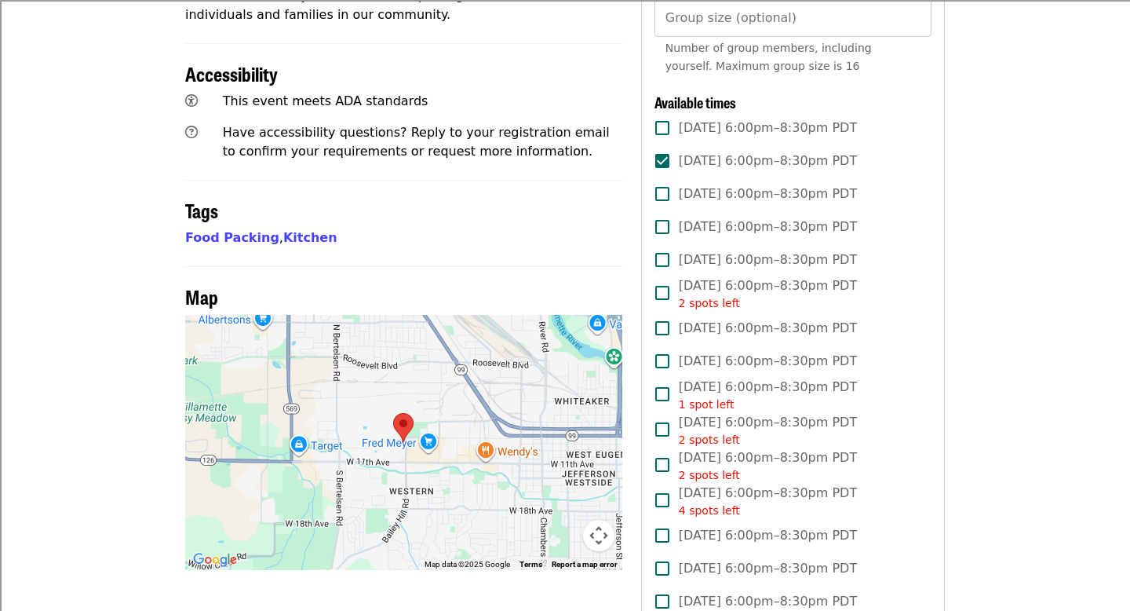
scroll to position [1107, 0]
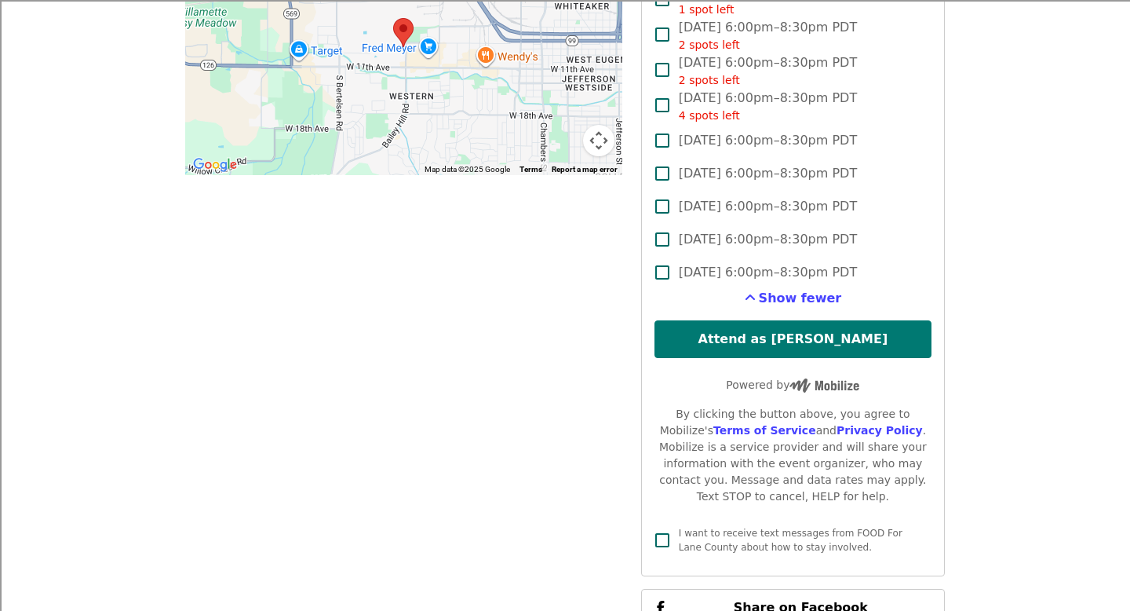
click at [774, 320] on button "Attend as [PERSON_NAME]" at bounding box center [793, 339] width 277 height 38
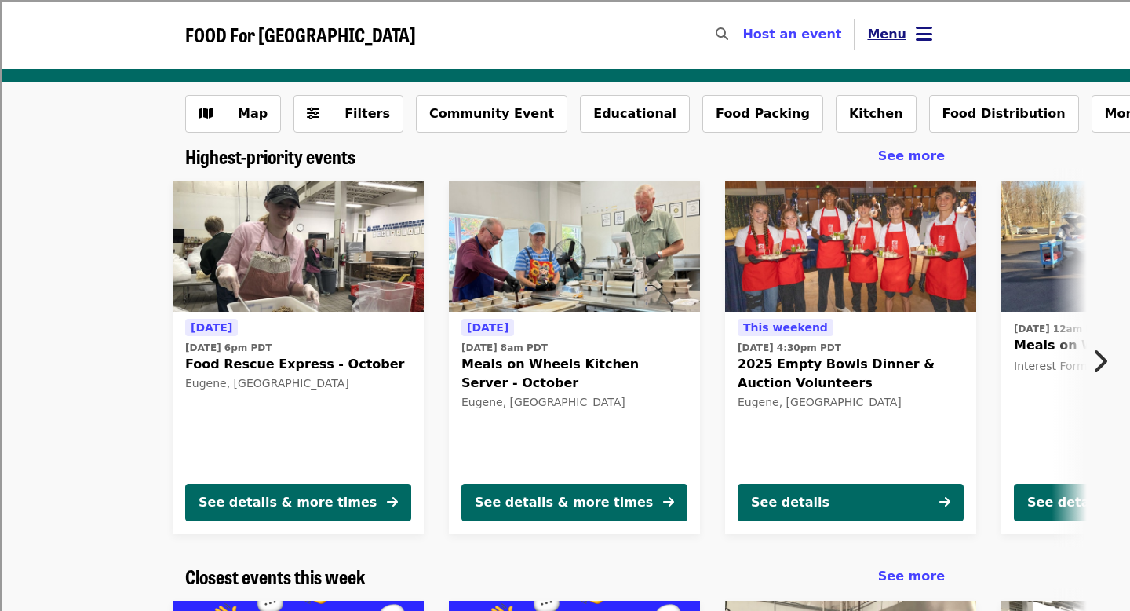
click at [923, 37] on icon "bars icon" at bounding box center [924, 34] width 16 height 23
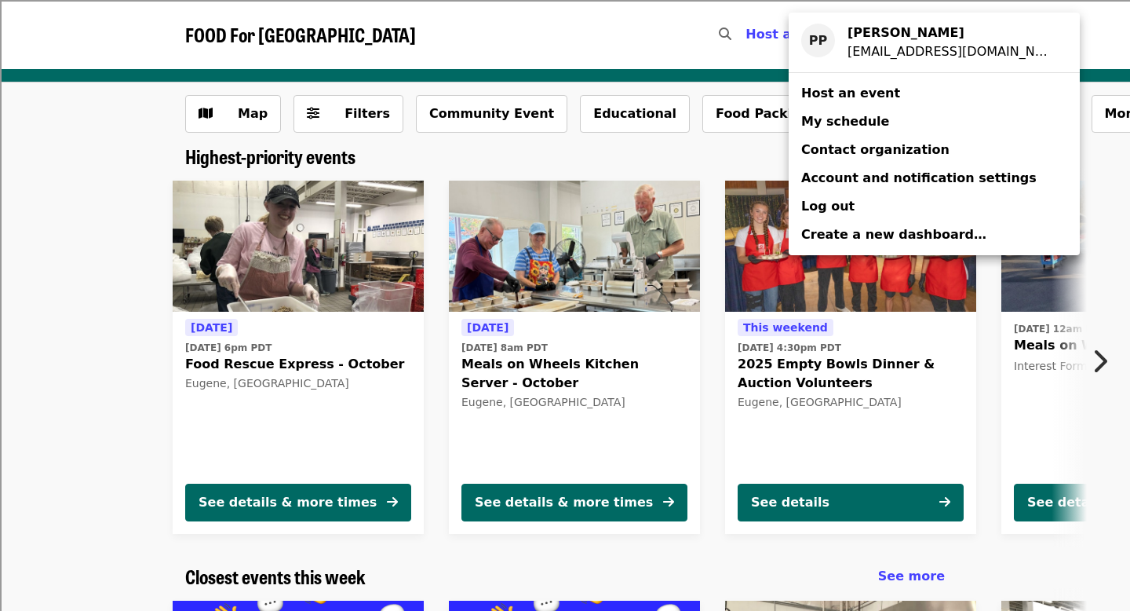
click at [891, 123] on link "My schedule" at bounding box center [934, 122] width 291 height 28
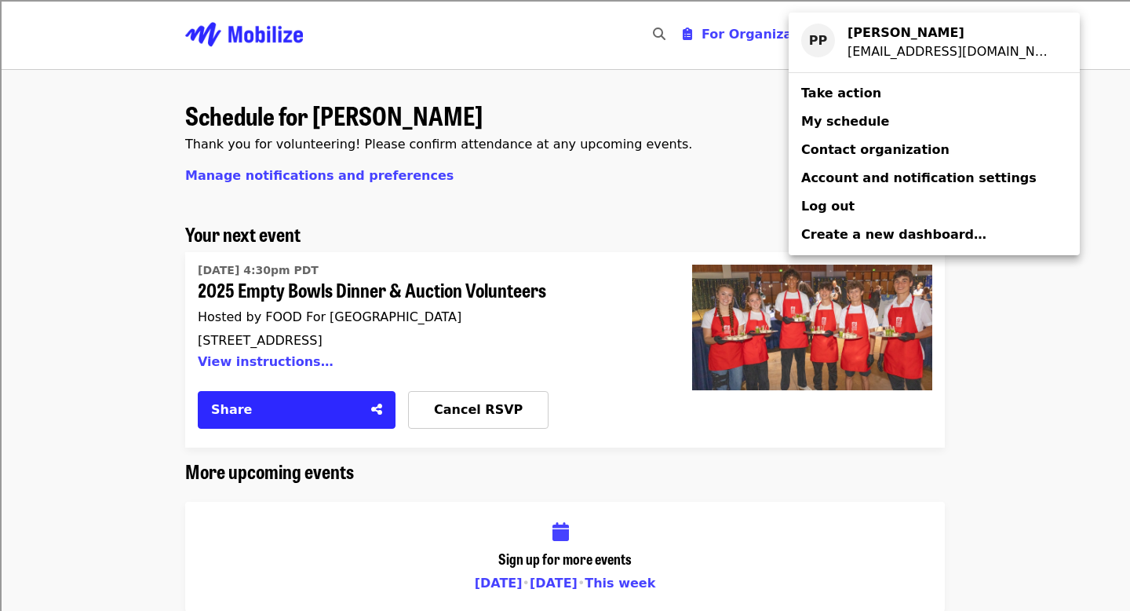
click at [651, 225] on div "Account menu" at bounding box center [565, 305] width 1130 height 611
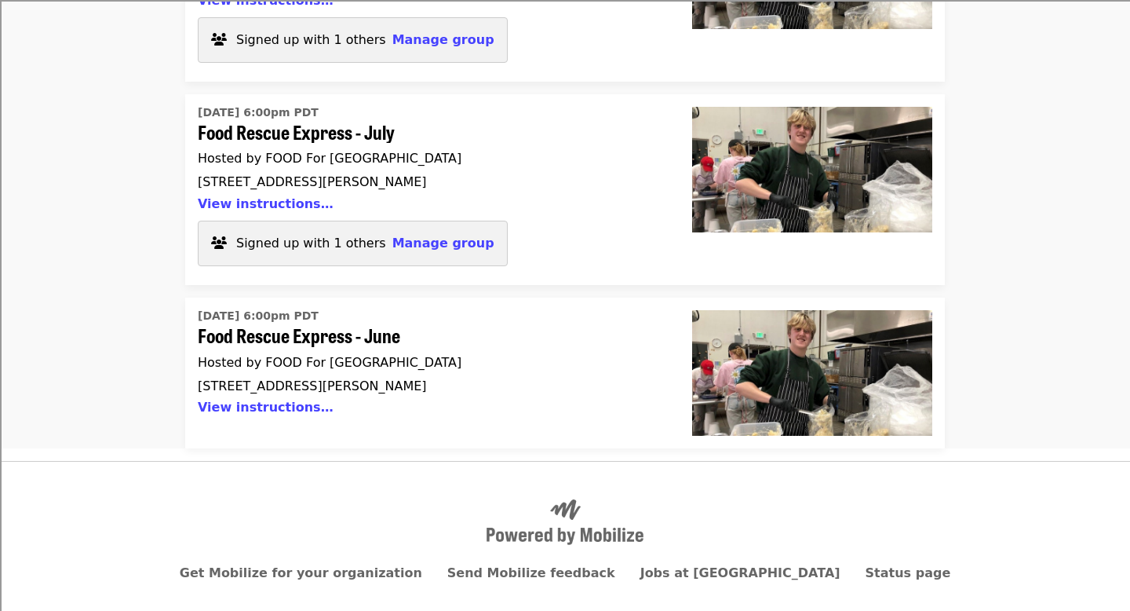
scroll to position [2365, 0]
click at [289, 400] on button "View instructions…" at bounding box center [266, 407] width 136 height 15
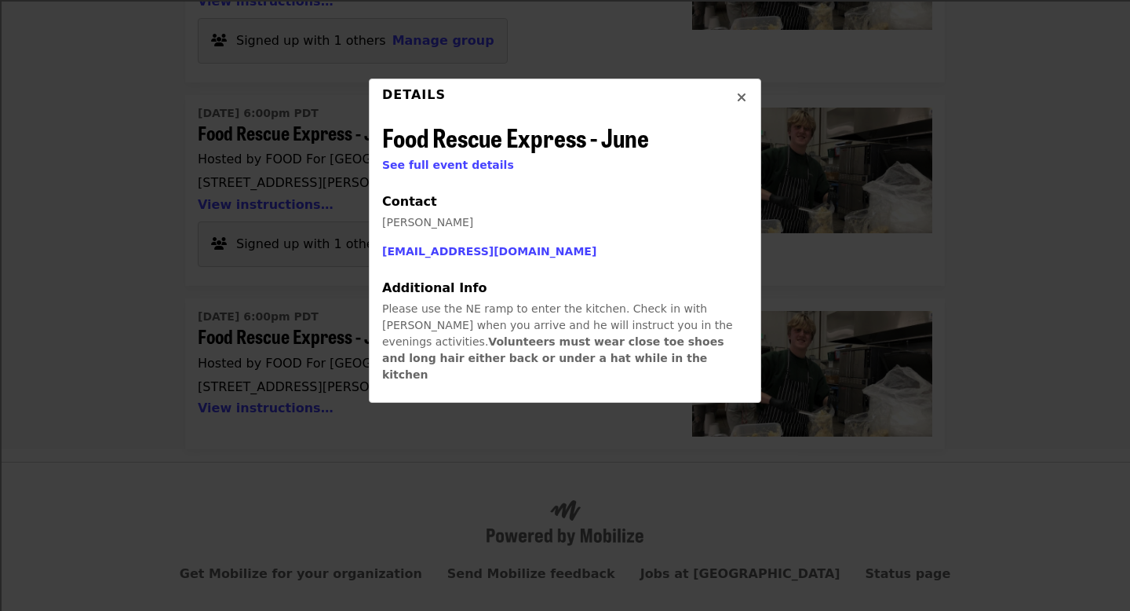
click at [763, 94] on div "Details Food Rescue Express - June See full event details Contact Graham Kroese…" at bounding box center [565, 305] width 1130 height 611
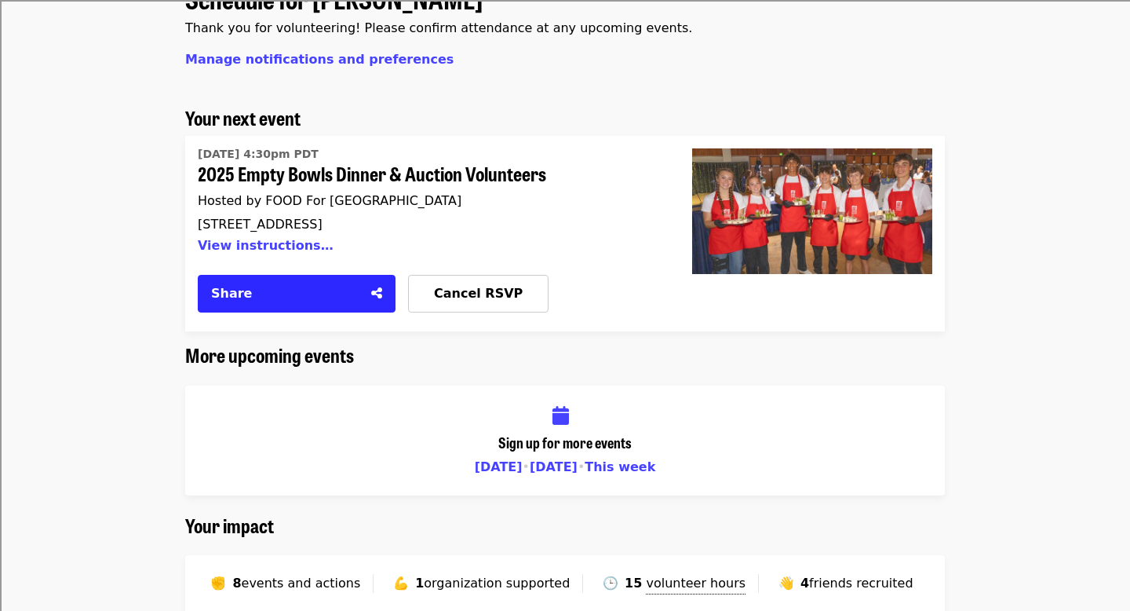
scroll to position [0, 0]
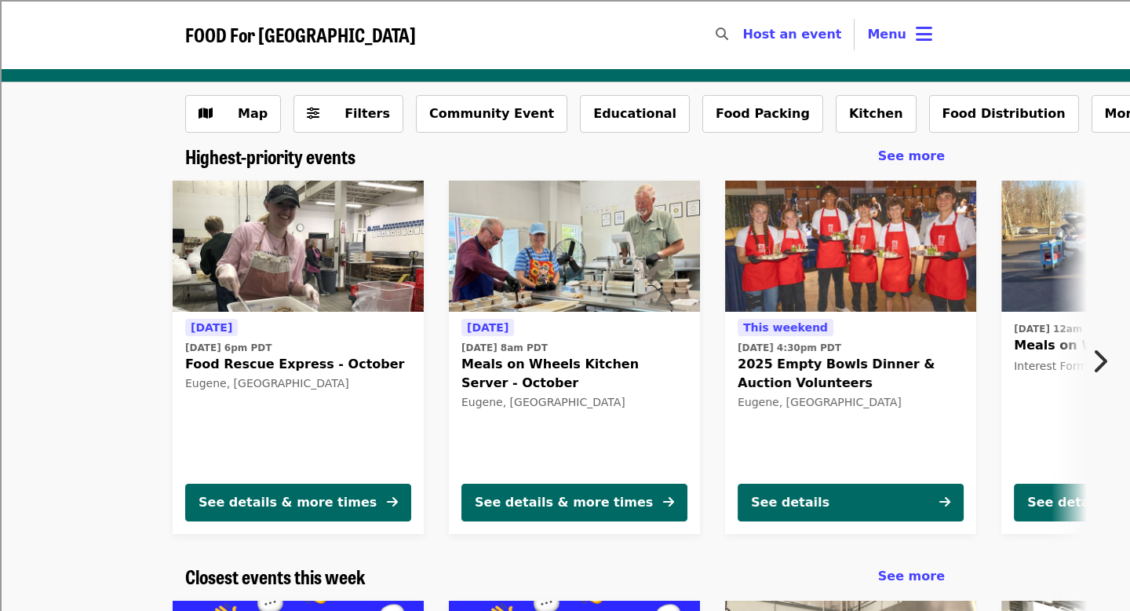
click at [350, 407] on div "[DATE] [DATE] 6pm PDT Food Rescue Express - October [GEOGRAPHIC_DATA], [GEOGRAP…" at bounding box center [298, 394] width 226 height 152
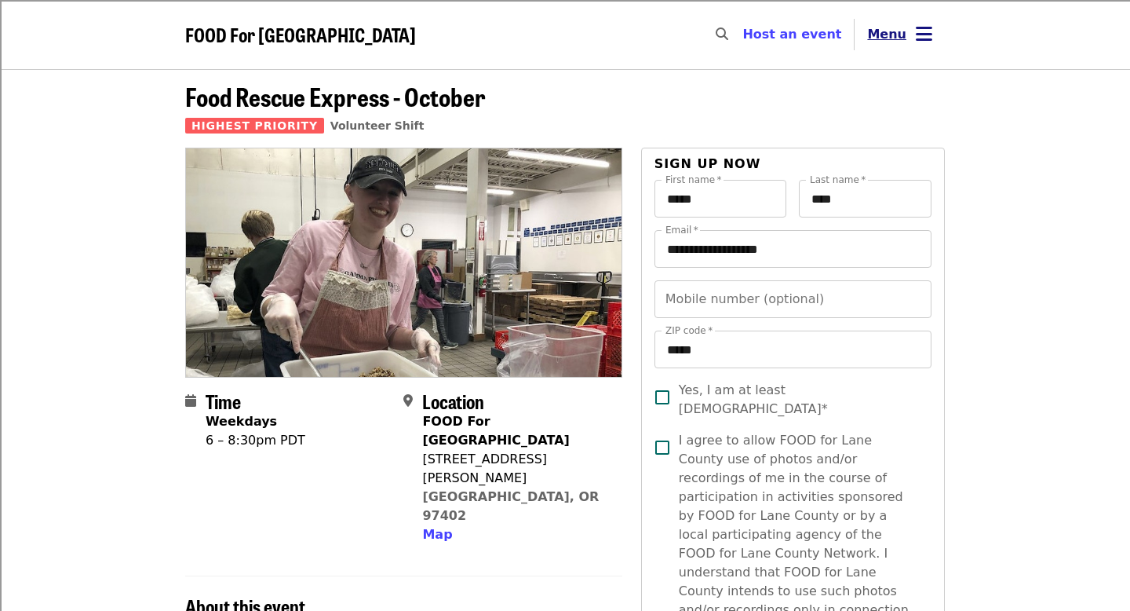
click at [913, 38] on button "Menu" at bounding box center [900, 35] width 90 height 38
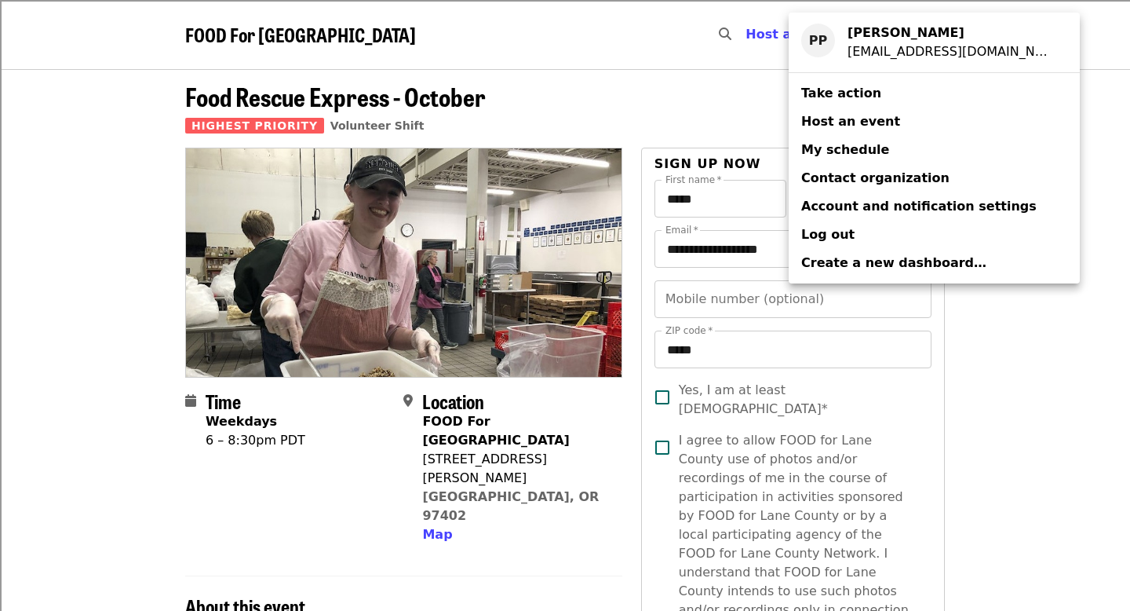
click at [857, 150] on span "My schedule" at bounding box center [845, 149] width 88 height 15
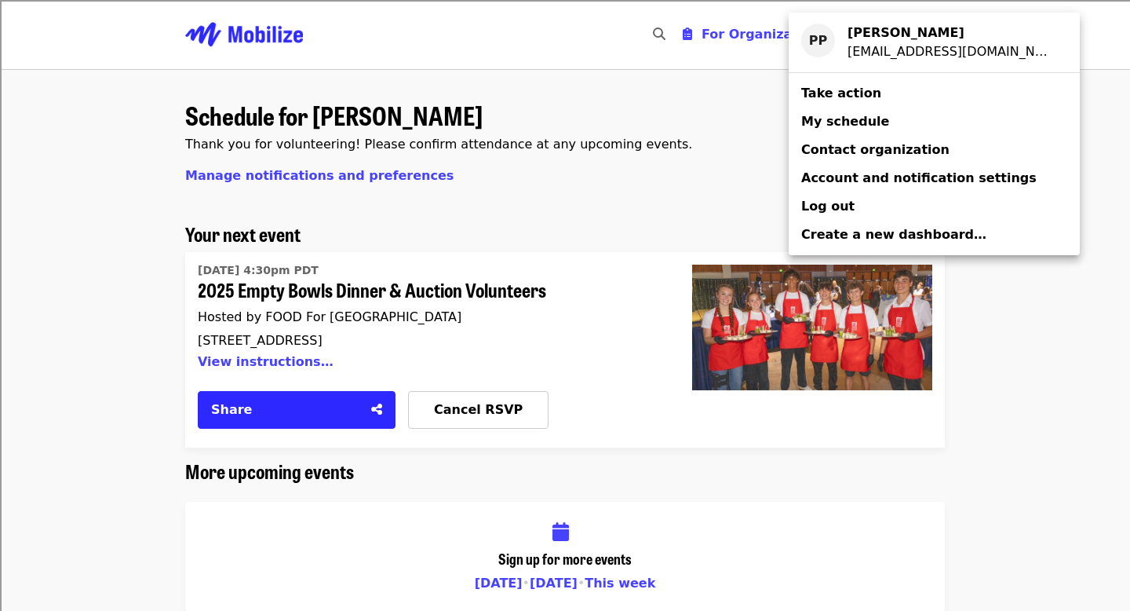
click at [740, 215] on div "Account menu" at bounding box center [565, 305] width 1130 height 611
